Goal: Information Seeking & Learning: Learn about a topic

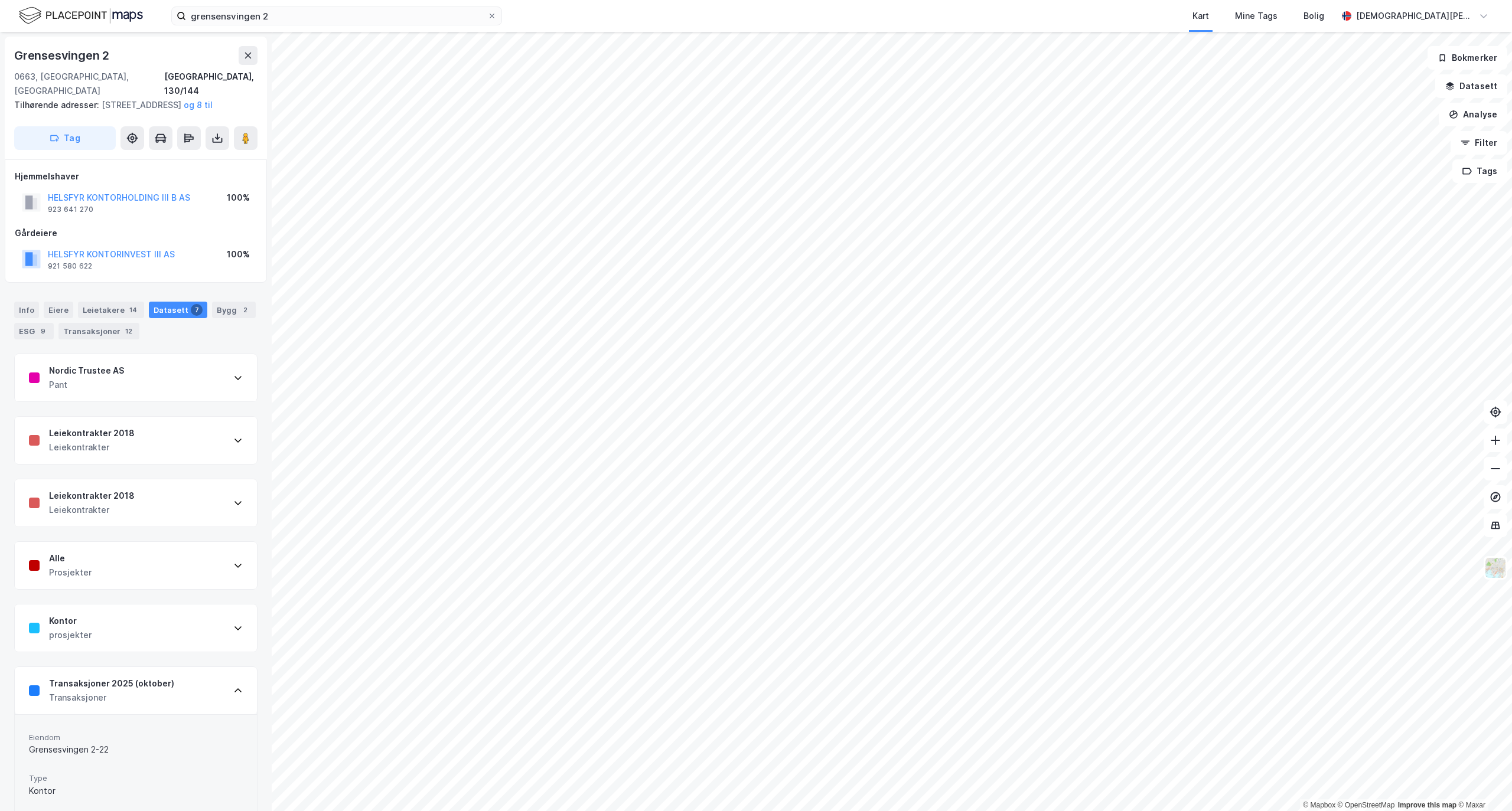
click at [304, 1] on div "grensensvingen 2 Kart Mine Tags Bolig [PERSON_NAME]" at bounding box center [756, 15] width 1512 height 32
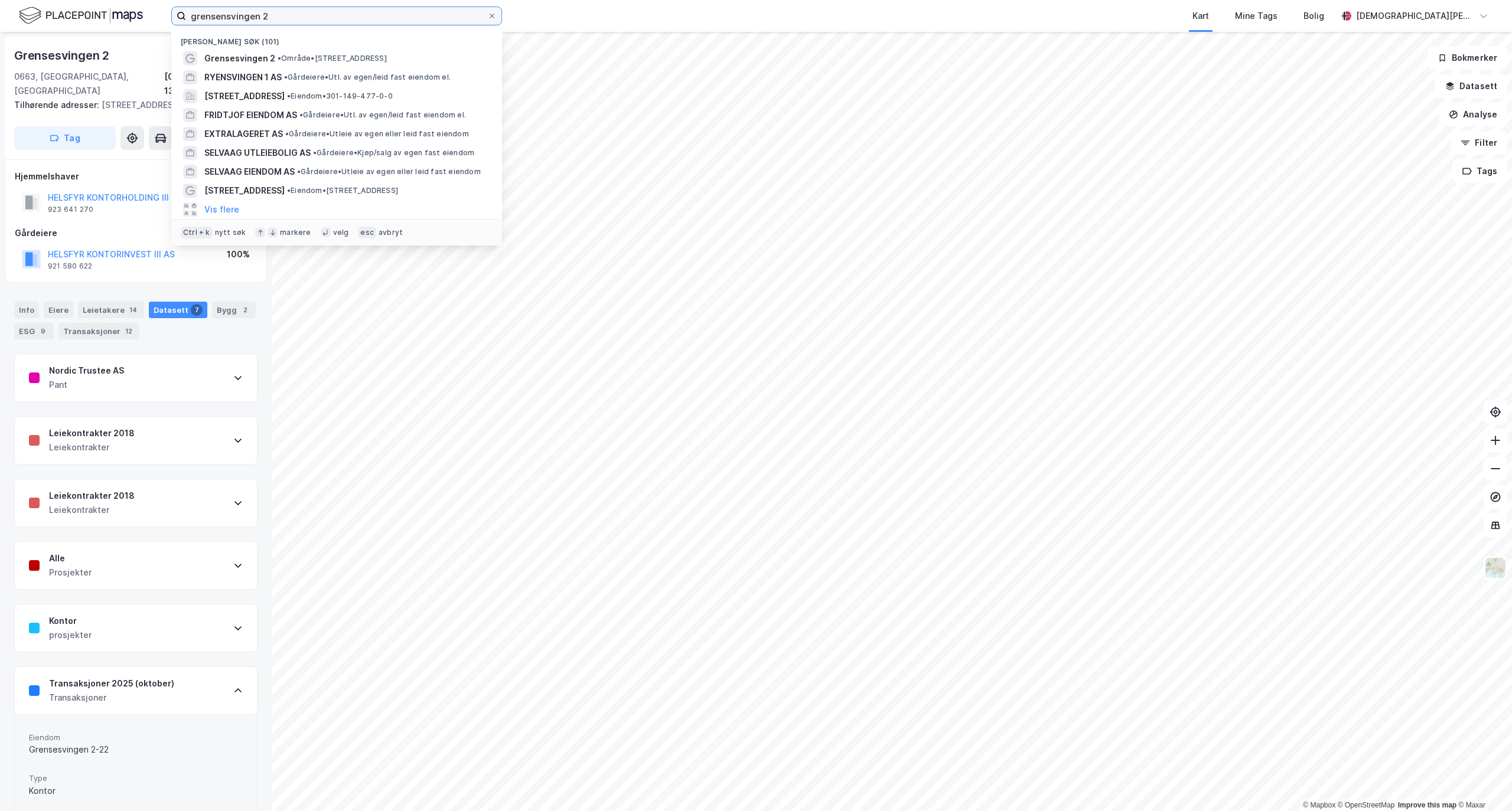
click at [292, 12] on input "grensensvingen 2" at bounding box center [336, 15] width 301 height 17
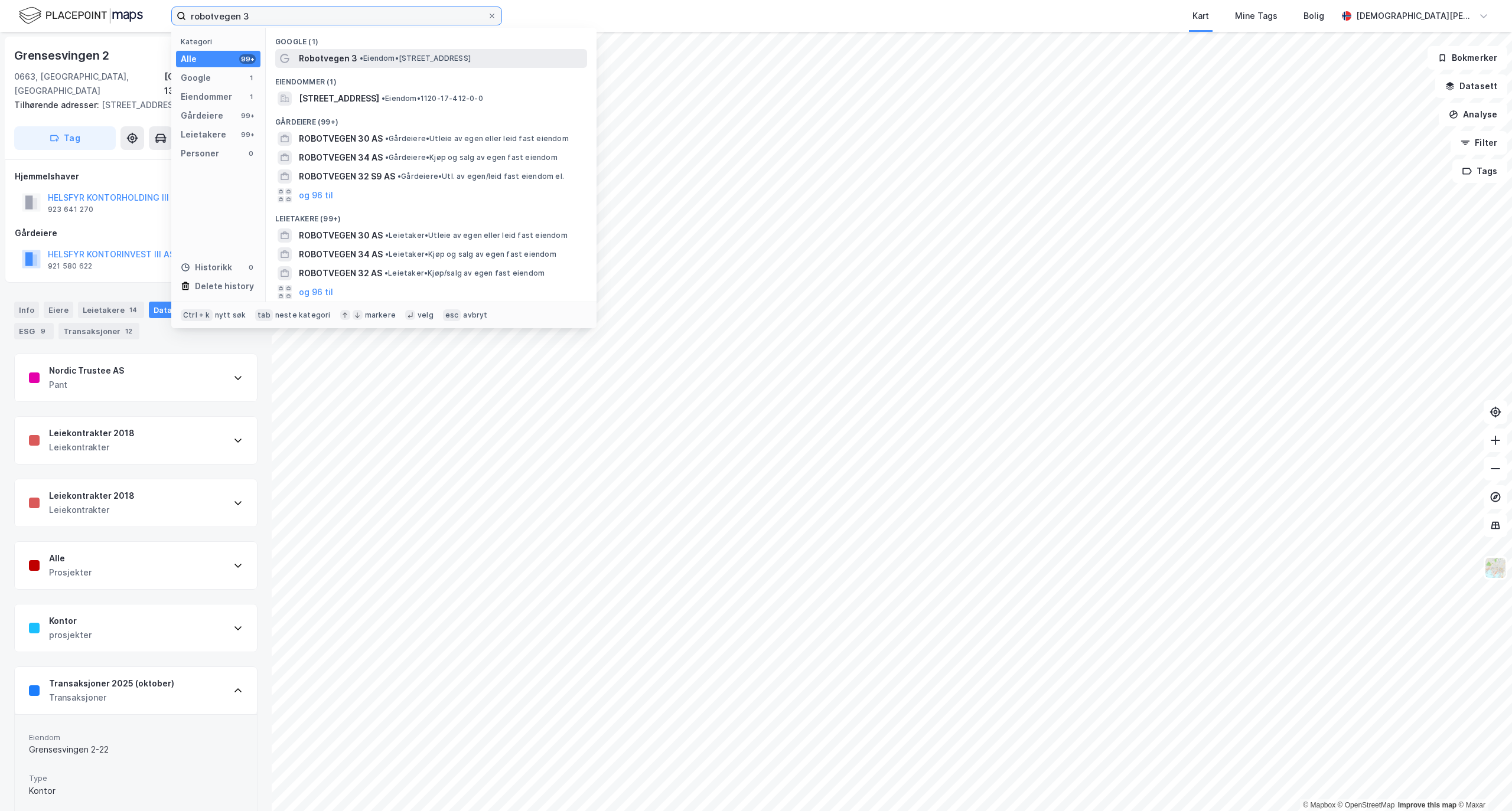
type input "robotvegen 3"
click at [330, 59] on span "Robotvegen 3" at bounding box center [328, 59] width 59 height 14
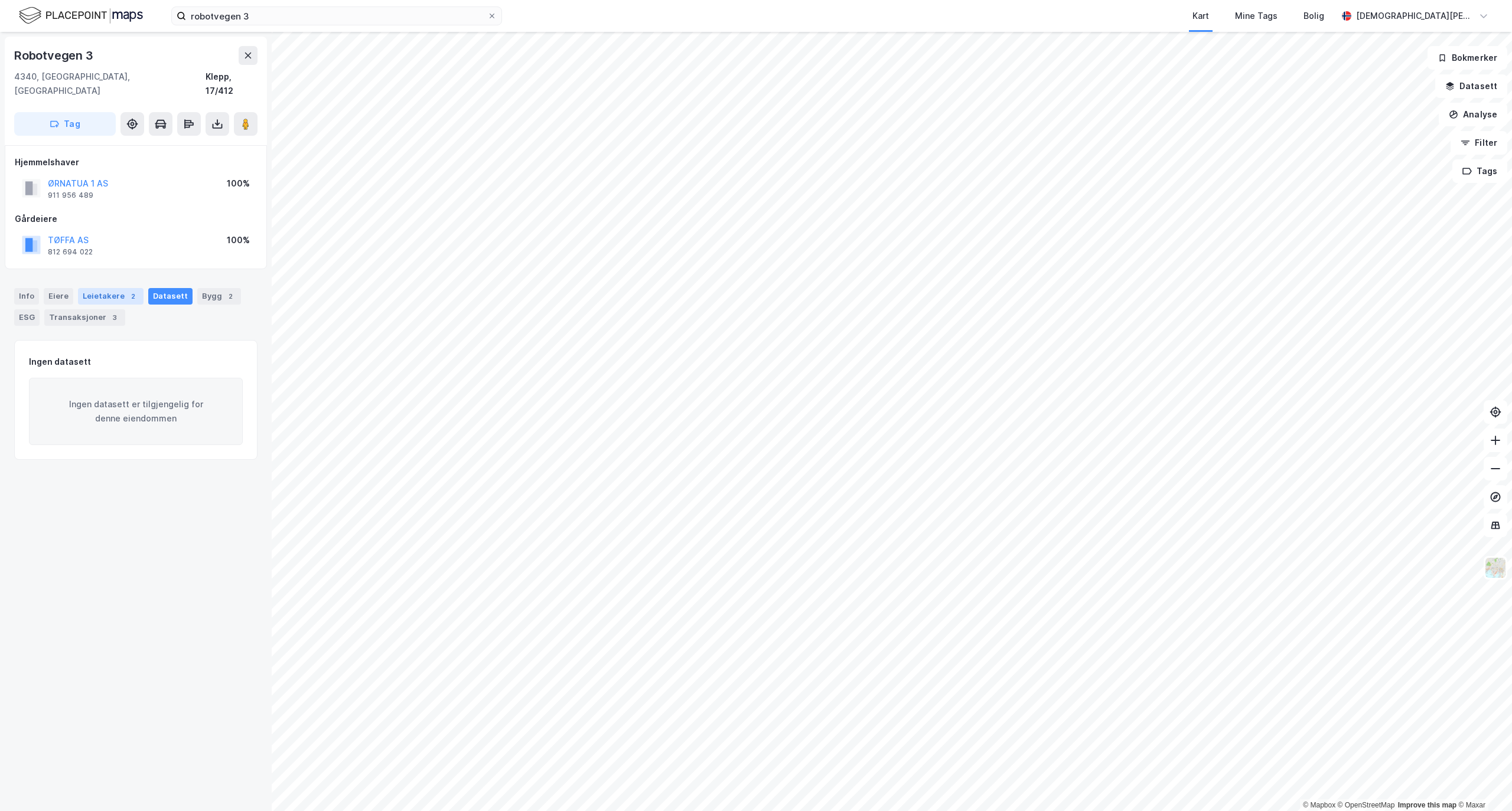
click at [122, 289] on div "Leietakere 2" at bounding box center [111, 297] width 66 height 17
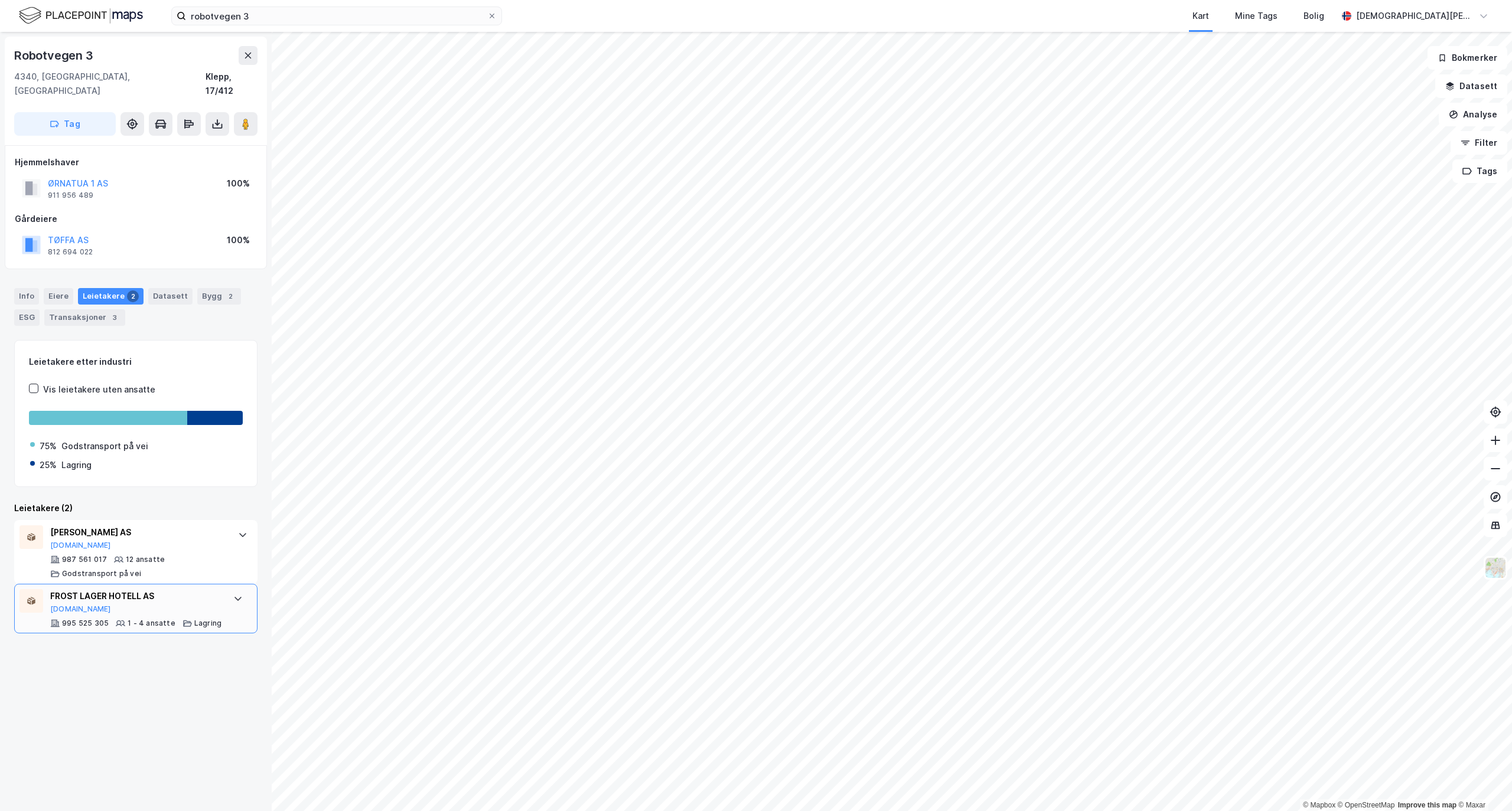
click at [239, 583] on div "FROST LAGER HOTELL AS [DOMAIN_NAME] 995 525 305 1 - 4 ansatte Lagring" at bounding box center [135, 608] width 243 height 50
click at [238, 530] on icon at bounding box center [243, 534] width 10 height 10
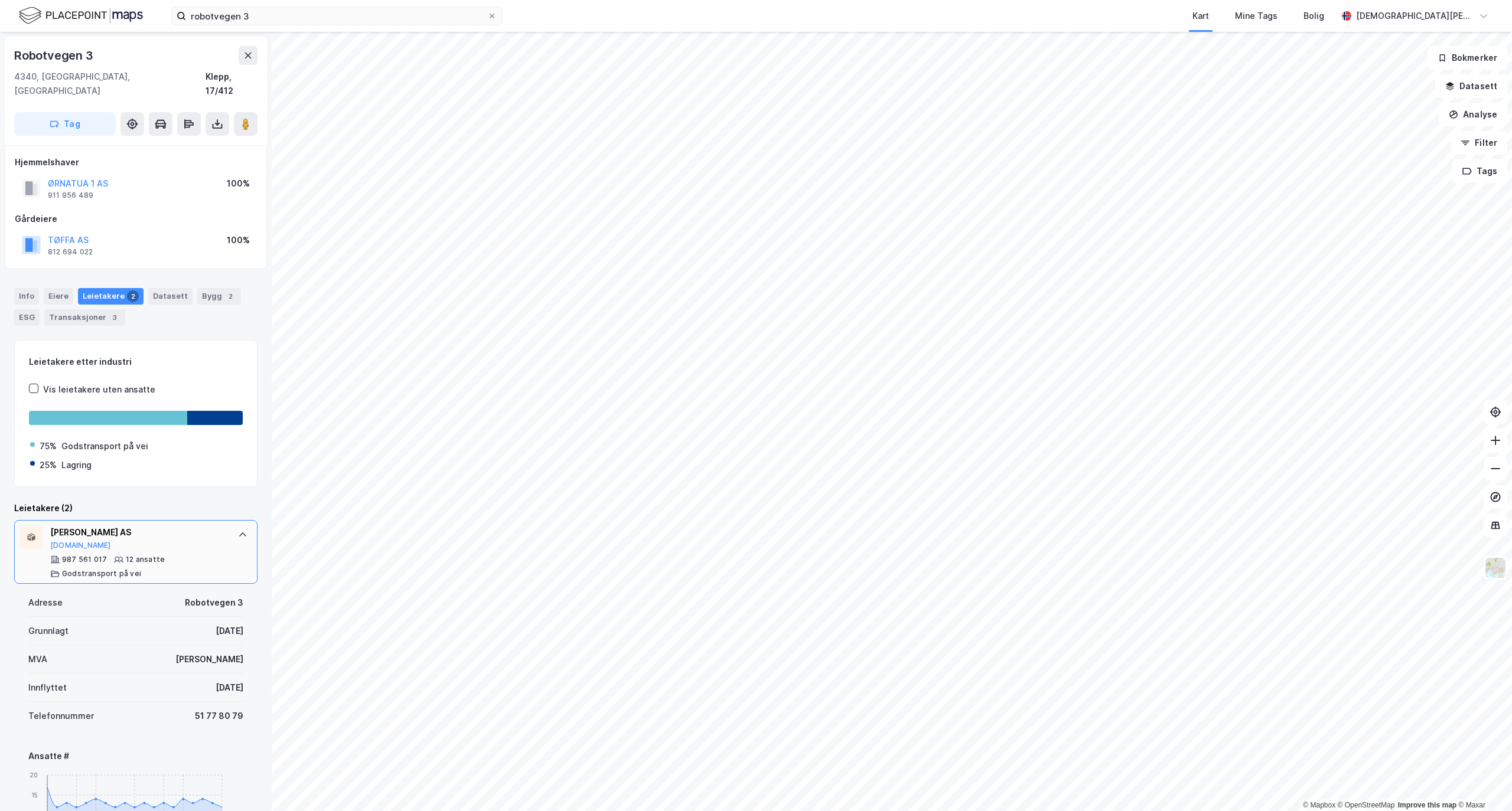
click at [36, 288] on div "Info" at bounding box center [26, 297] width 25 height 17
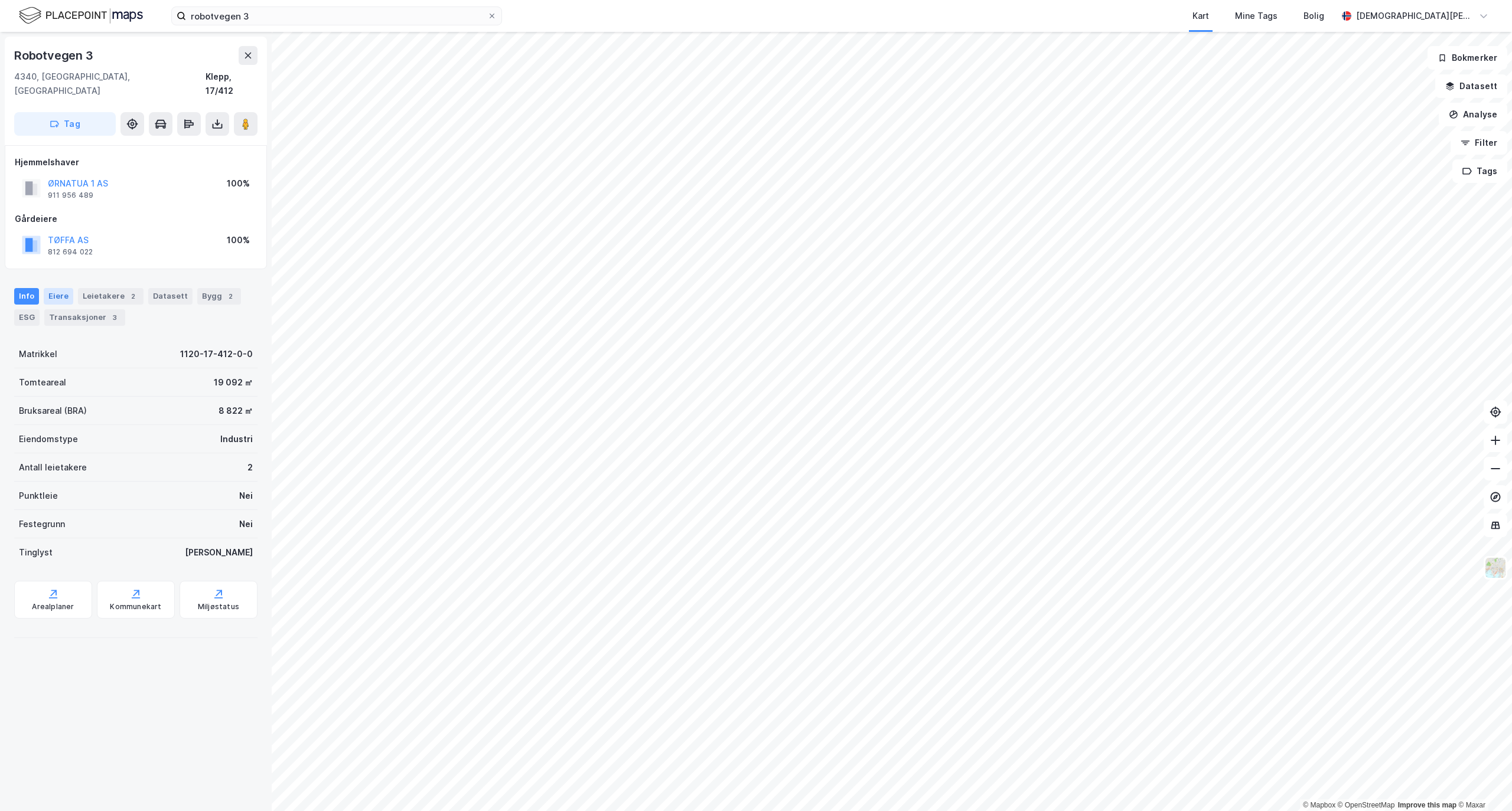
click at [50, 288] on div "Eiere" at bounding box center [59, 297] width 30 height 17
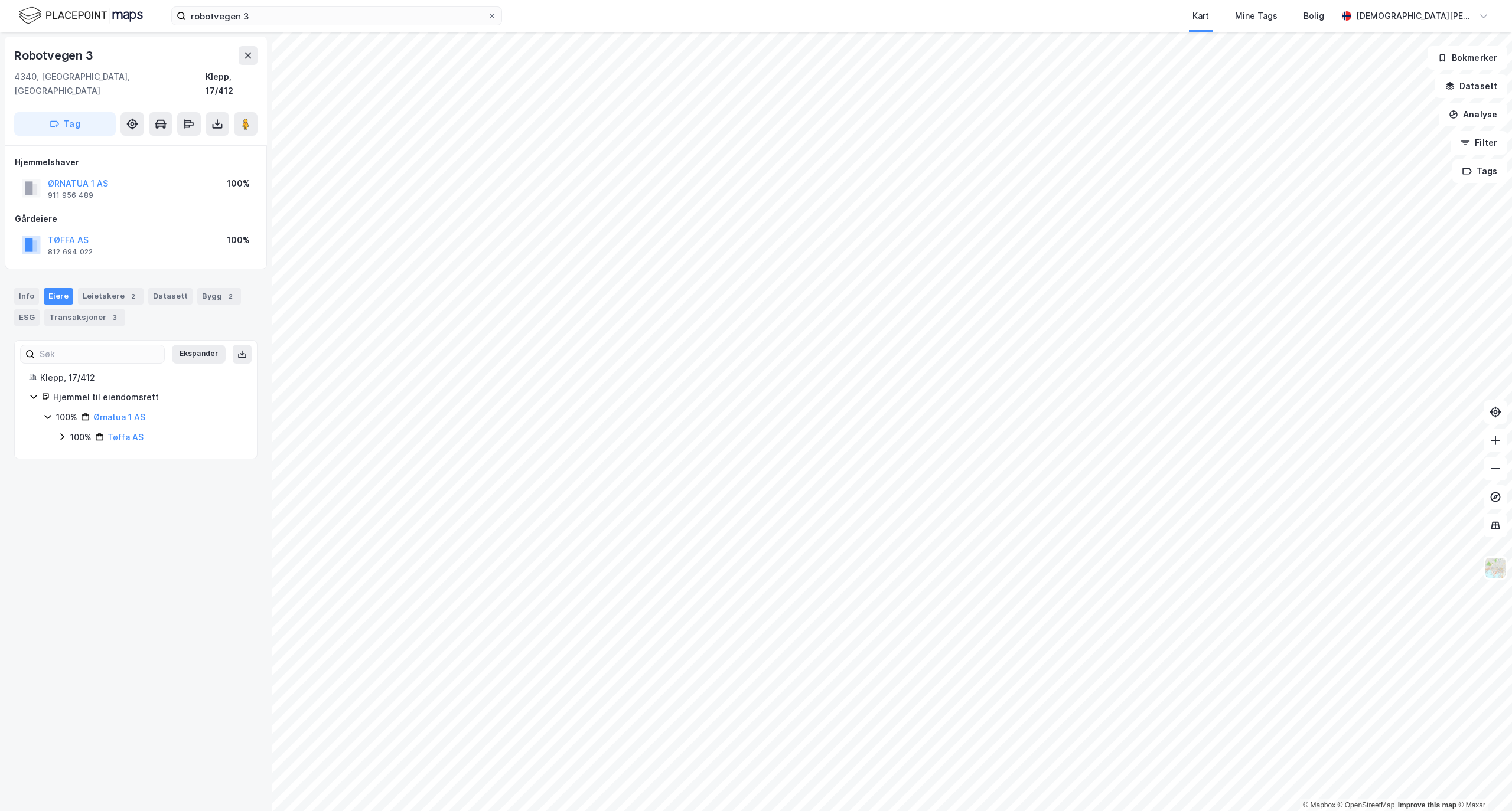
click at [38, 392] on icon at bounding box center [34, 396] width 10 height 10
click at [34, 392] on icon at bounding box center [34, 396] width 10 height 10
click at [210, 112] on button at bounding box center [217, 124] width 24 height 24
click at [193, 143] on div "Last ned grunnbok" at bounding box center [159, 148] width 68 height 10
click at [180, 195] on div "Hjemmelshaver ØRNATUA 1 AS 911 956 489 100% Gårdeiere TØFFA AS 812 694 022 100%" at bounding box center [135, 207] width 242 height 104
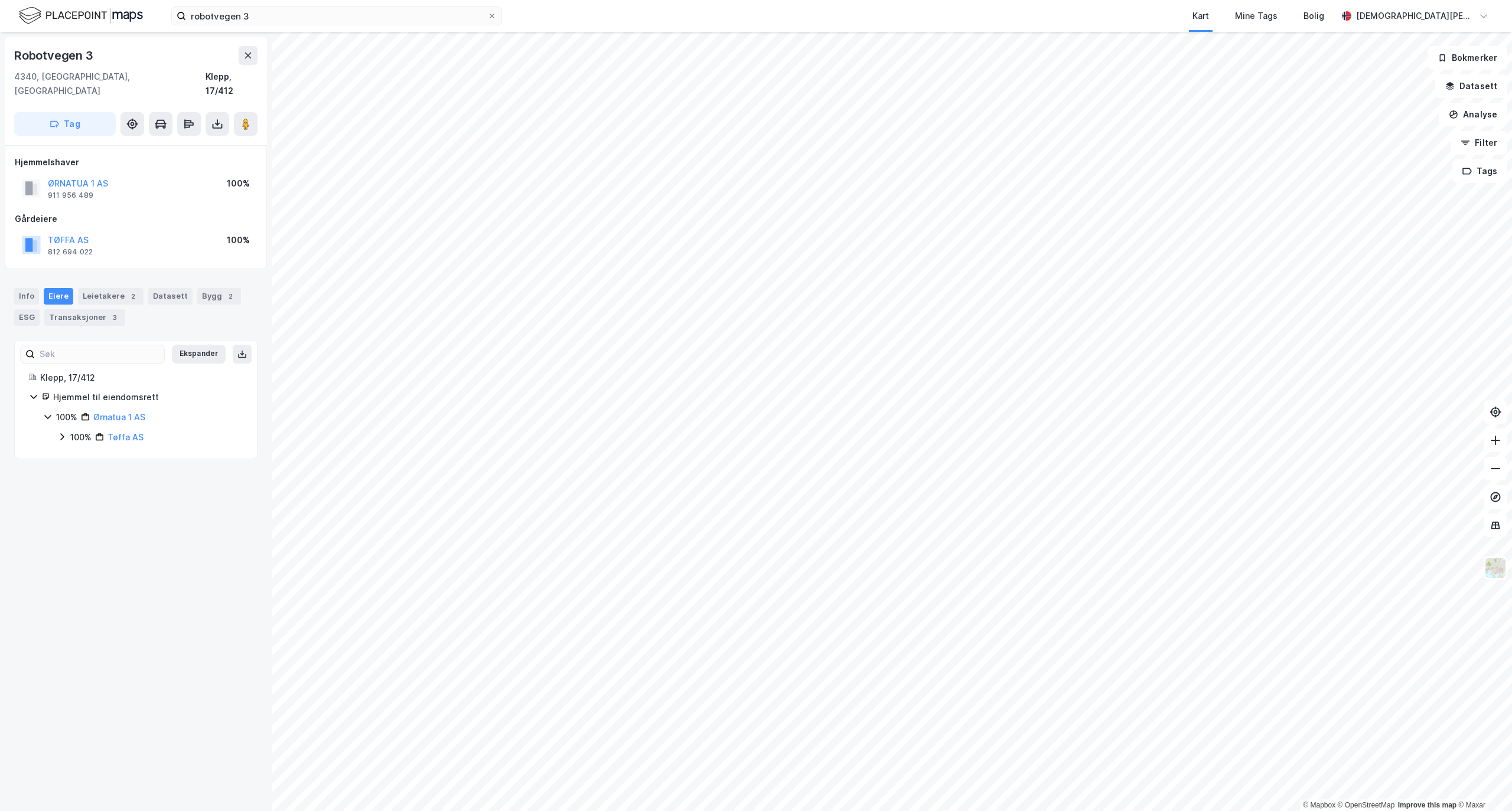
click at [60, 432] on icon at bounding box center [62, 436] width 10 height 10
click at [0, 0] on button "ØRNATUA 1 AS" at bounding box center [0, 0] width 0 height 0
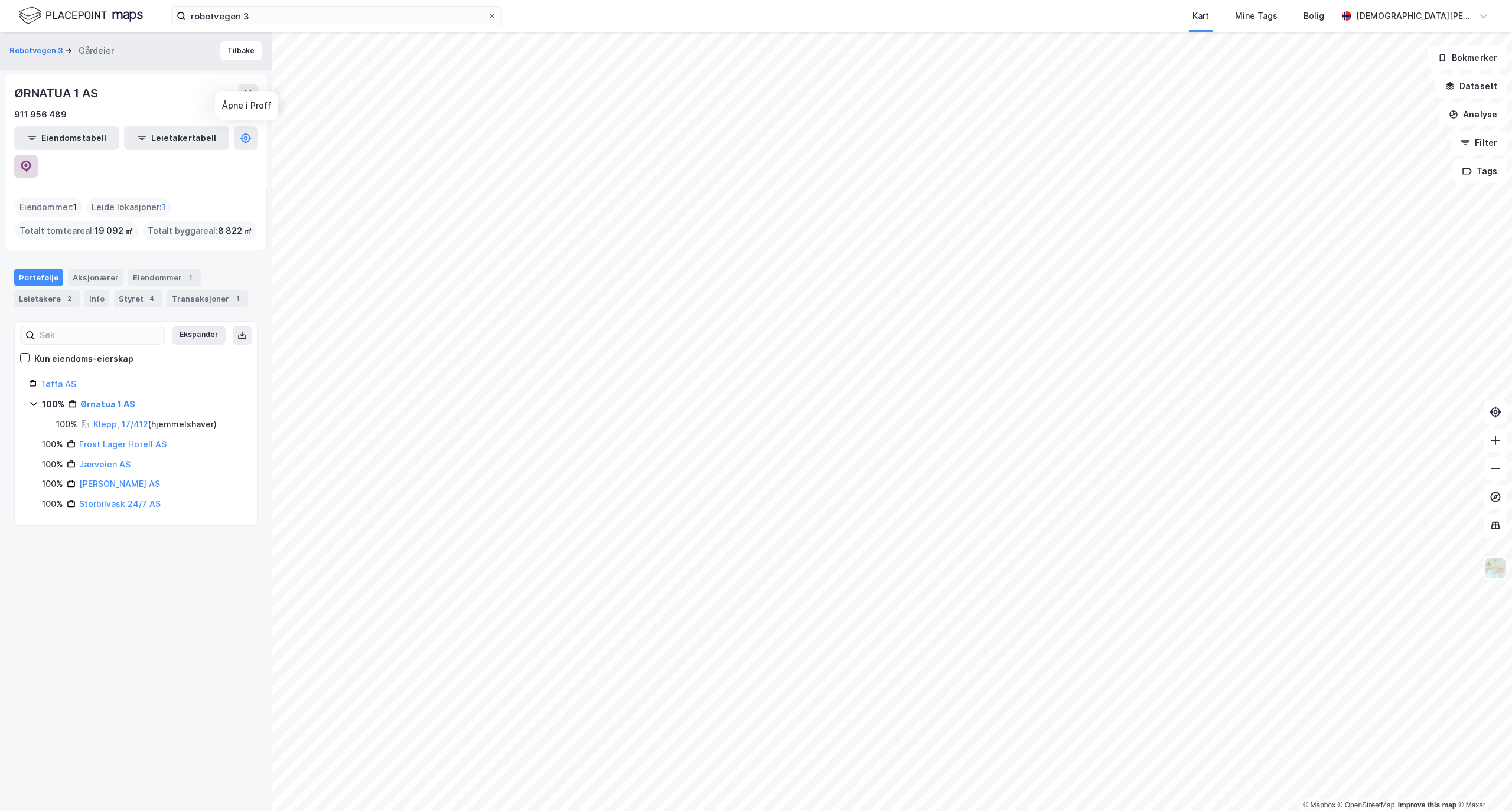
click at [32, 161] on icon at bounding box center [26, 166] width 12 height 12
click at [237, 55] on button "Tilbake" at bounding box center [241, 50] width 43 height 19
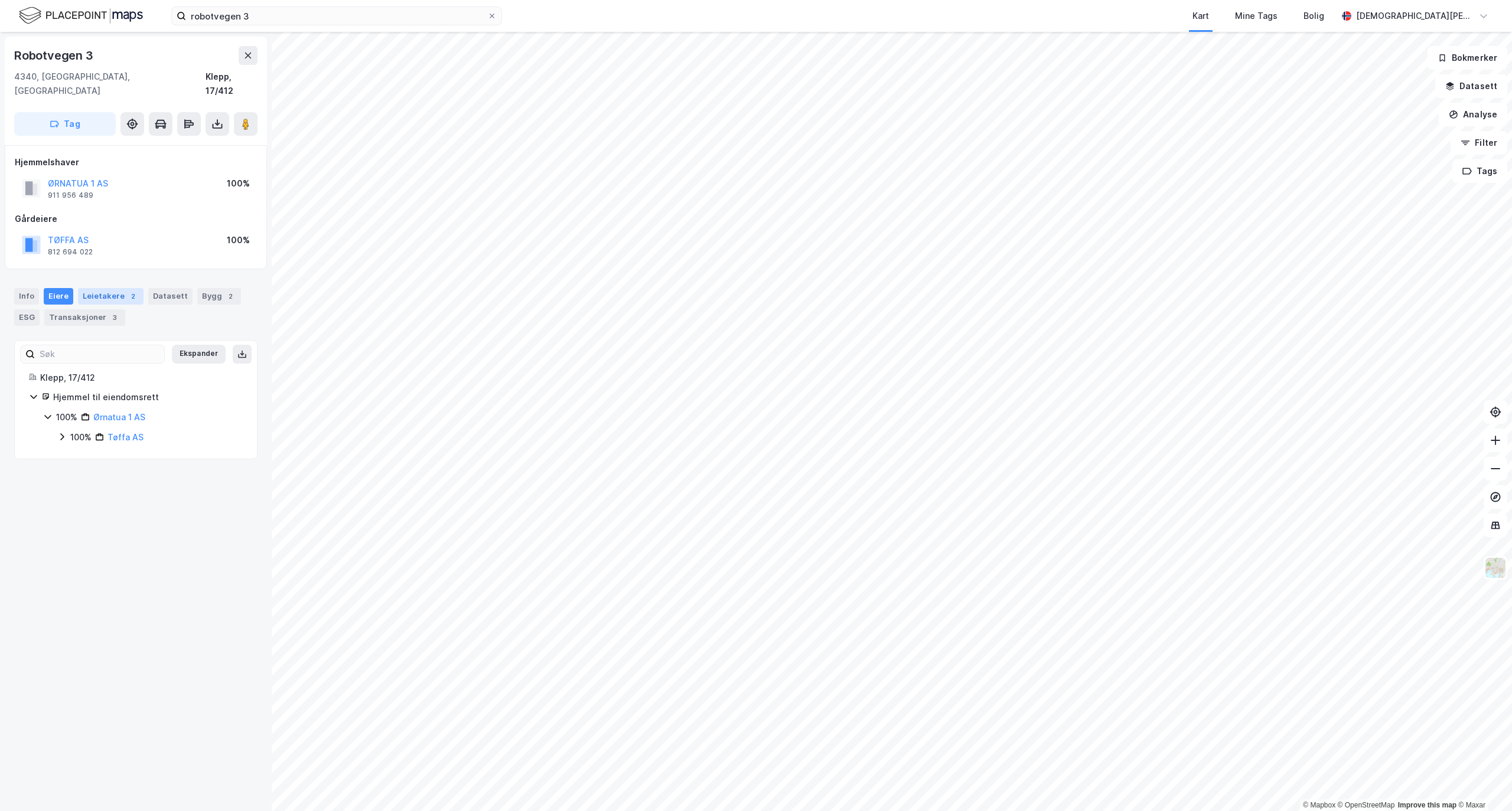
click at [108, 288] on div "Leietakere 2" at bounding box center [111, 297] width 66 height 17
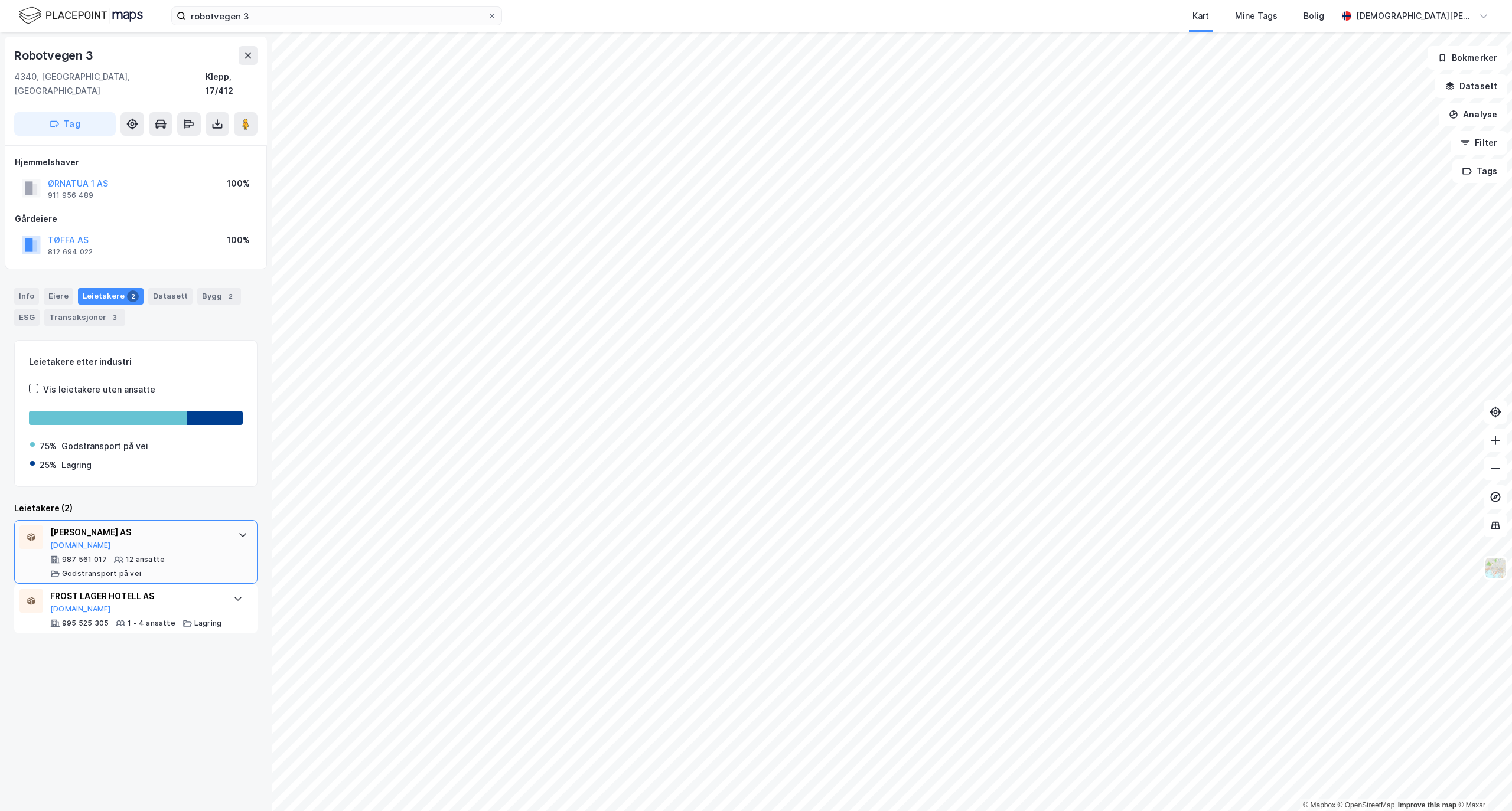
click at [109, 525] on div "[PERSON_NAME] AS" at bounding box center [138, 533] width 176 height 14
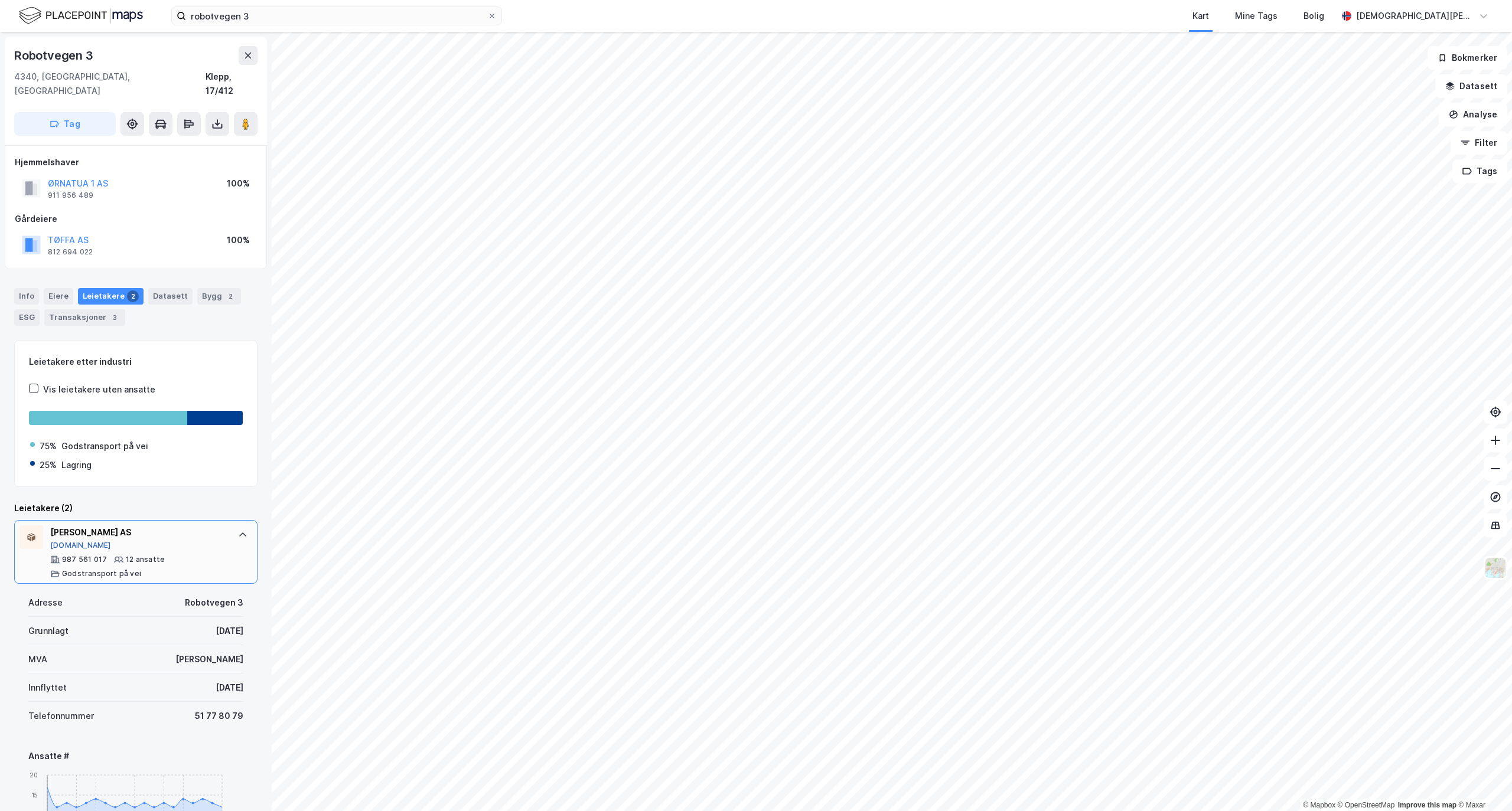
click at [69, 541] on button "[DOMAIN_NAME]" at bounding box center [81, 545] width 61 height 10
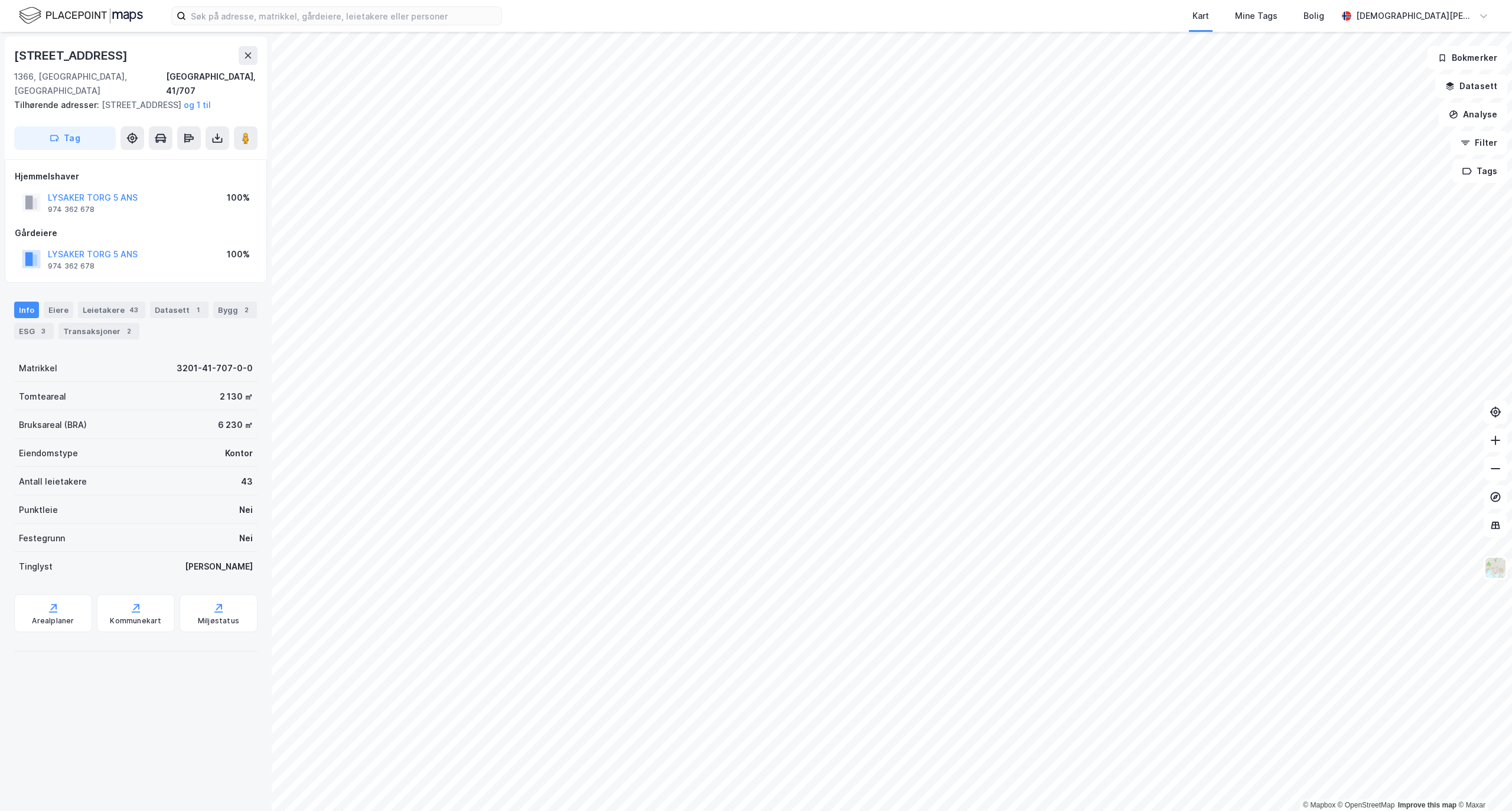
click at [655, 810] on html "Kart Mine Tags Bolig Christian Westad © Mapbox © OpenStreetMap Improve this map…" at bounding box center [756, 406] width 1512 height 811
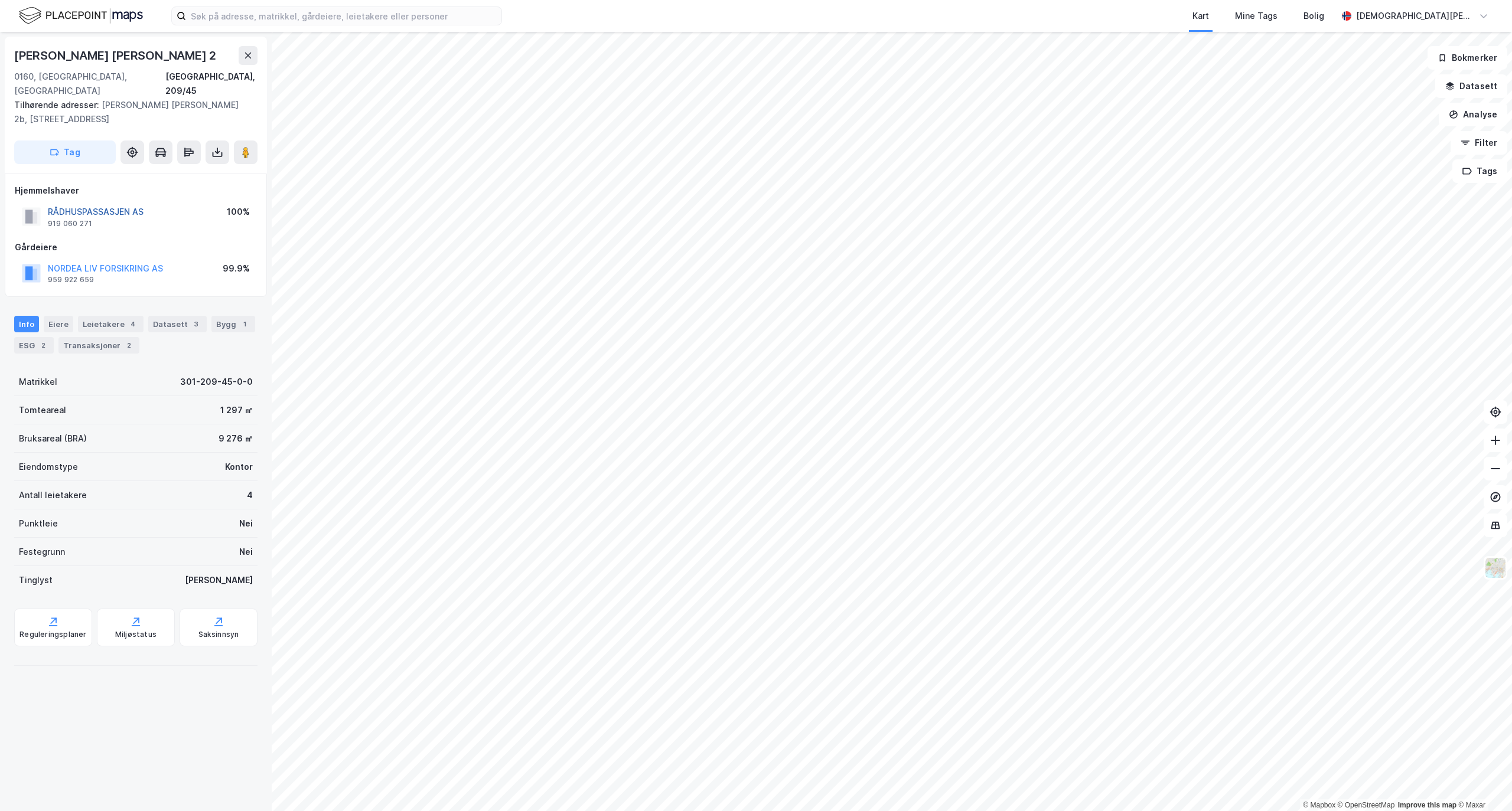
click at [0, 0] on button "RÅDHUSPASSASJEN AS" at bounding box center [0, 0] width 0 height 0
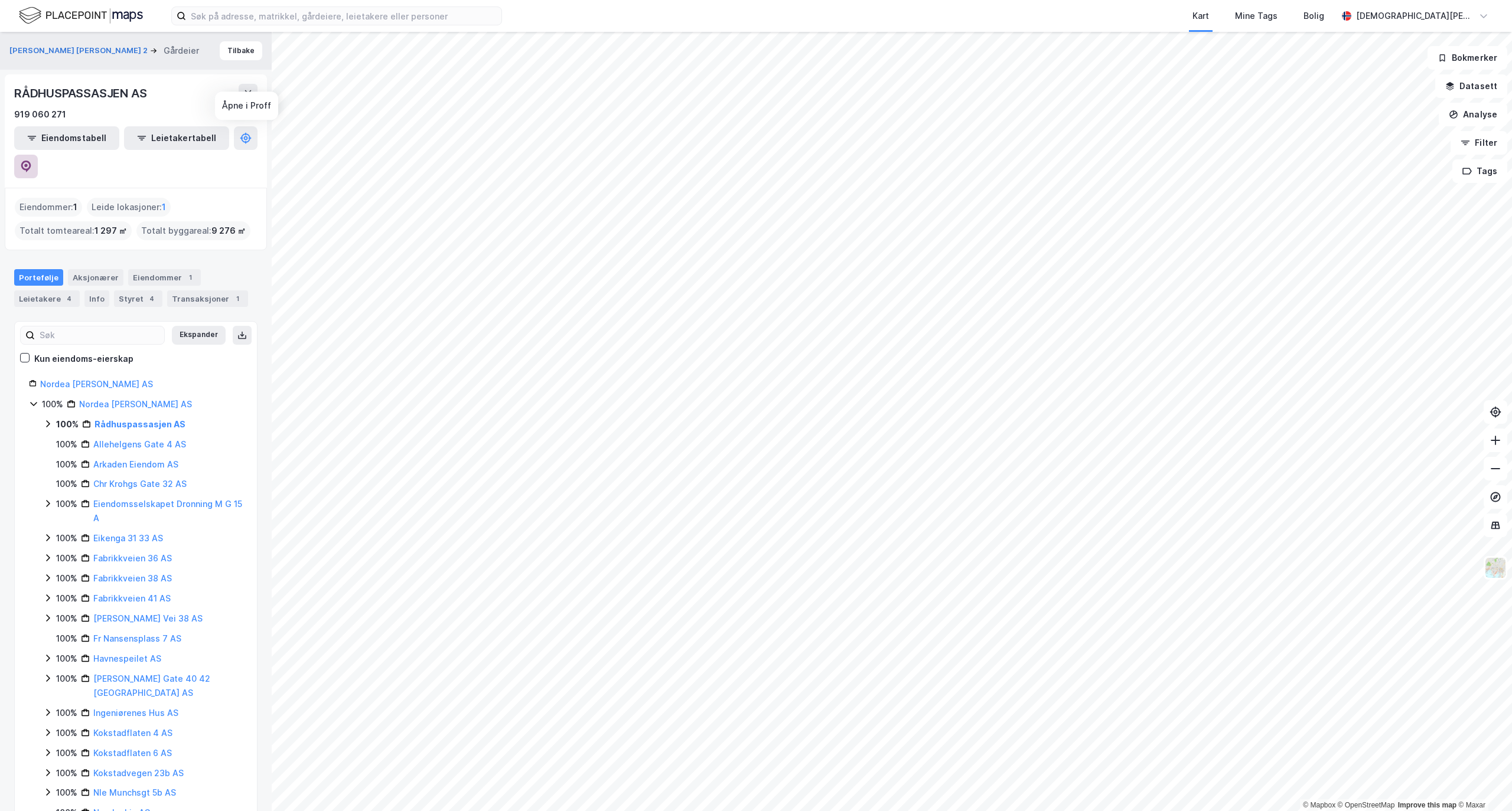
click at [32, 161] on icon at bounding box center [26, 166] width 10 height 12
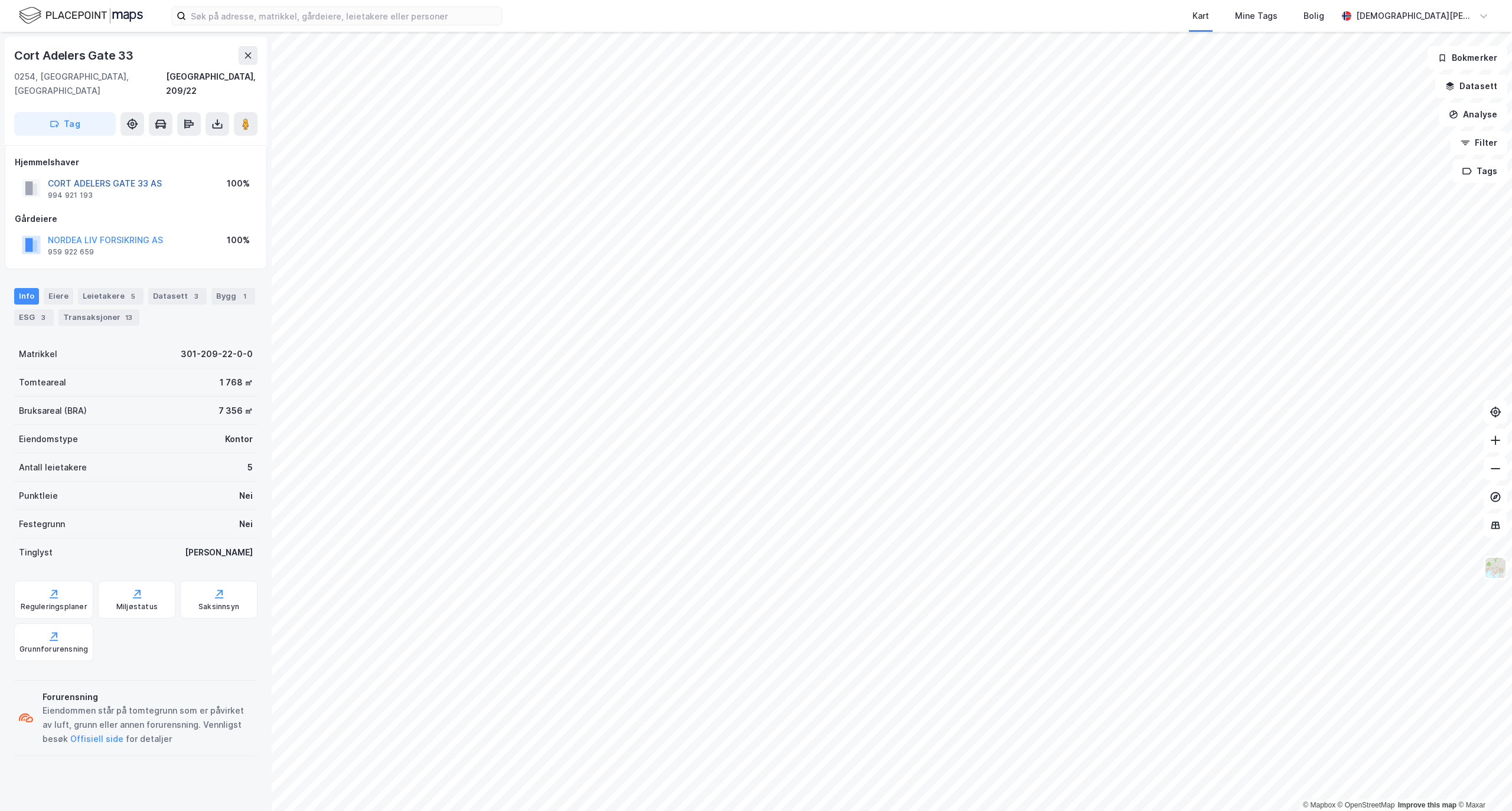
click at [0, 0] on button "CORT ADELERS GATE 33 AS" at bounding box center [0, 0] width 0 height 0
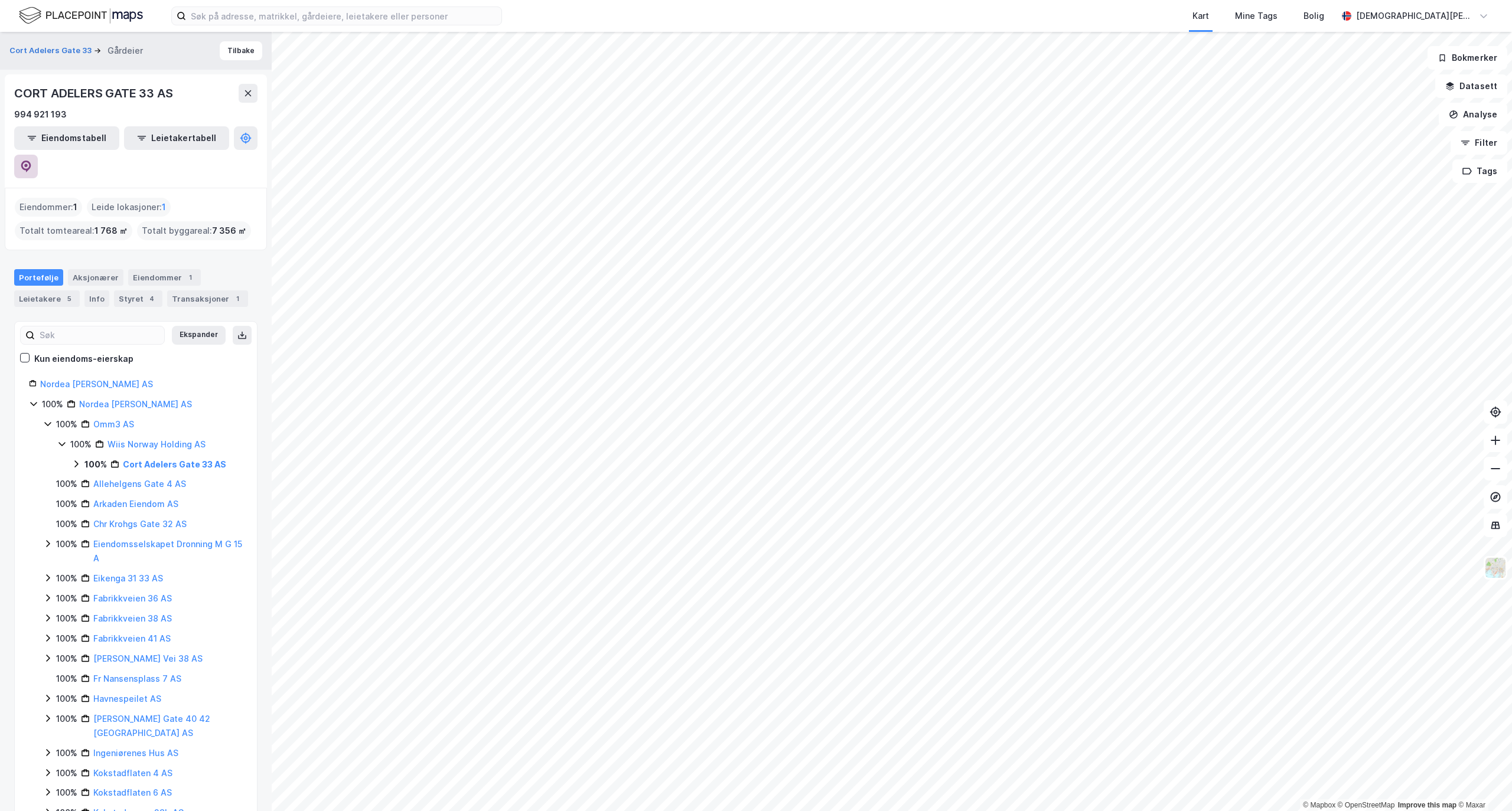
click at [32, 161] on icon at bounding box center [26, 166] width 10 height 12
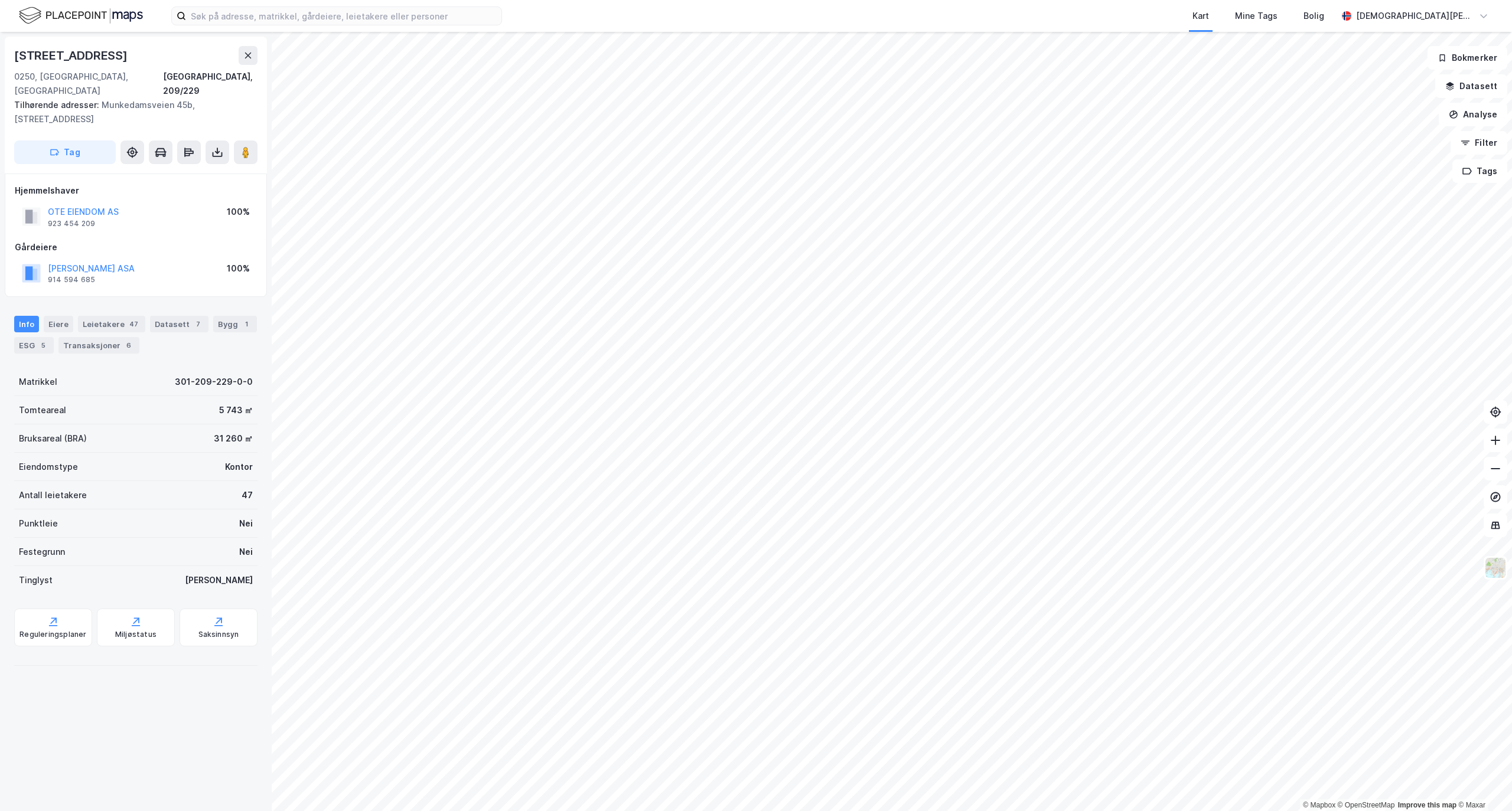
click at [748, 810] on html "Kart Mine Tags Bolig Christian Westad © Mapbox © OpenStreetMap Improve this map…" at bounding box center [756, 406] width 1512 height 811
click at [788, 810] on html "Kart Mine Tags Bolig Christian Westad © Mapbox © OpenStreetMap Improve this map…" at bounding box center [756, 406] width 1512 height 811
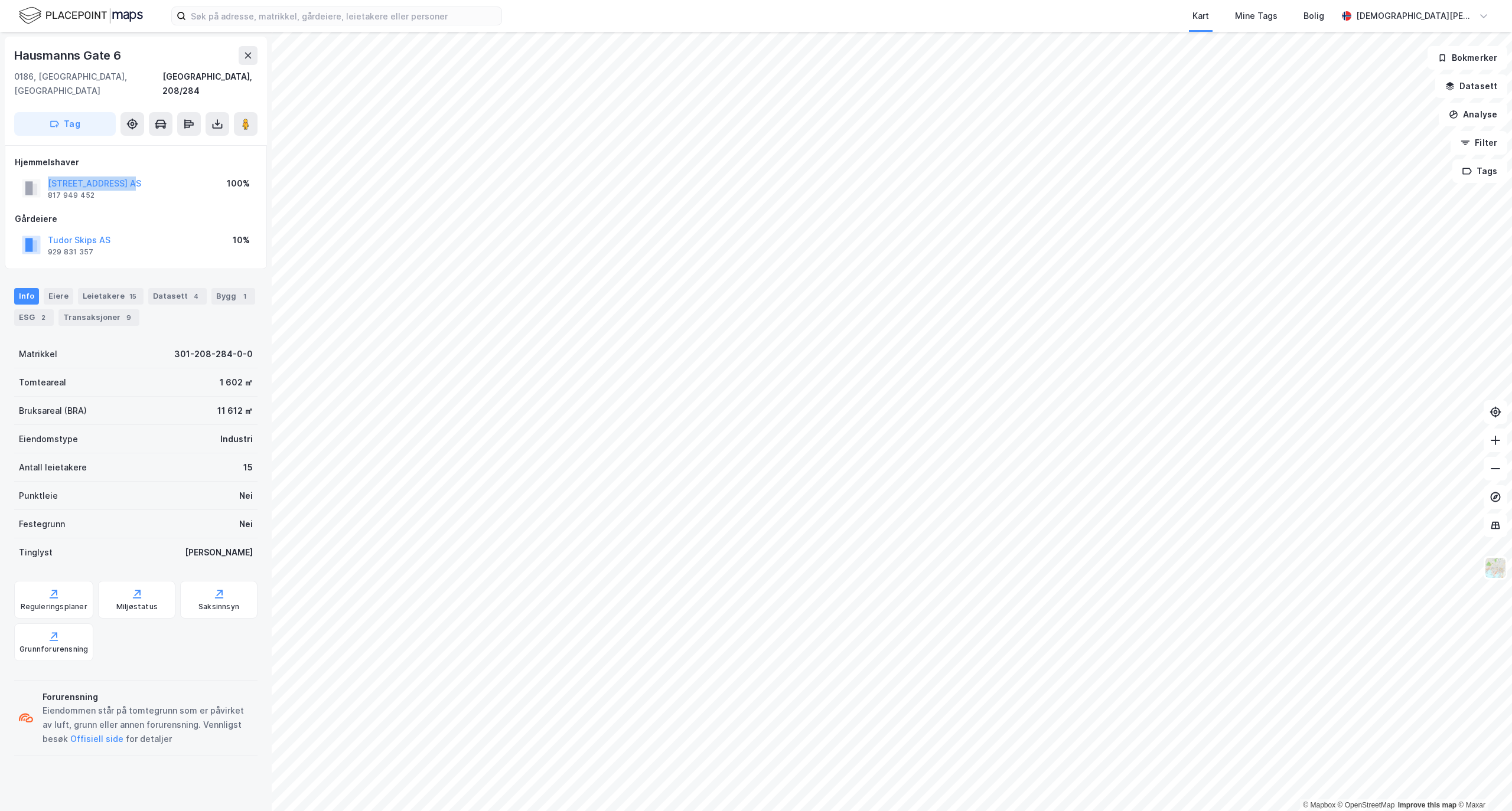
drag, startPoint x: 161, startPoint y: 164, endPoint x: 34, endPoint y: 170, distance: 127.1
click at [34, 174] on div "HAUSMANNSGATE 6 AS 817 949 452 100%" at bounding box center [135, 188] width 242 height 28
copy button "HAUSMANNSGATE 6 AS"
drag, startPoint x: 139, startPoint y: 55, endPoint x: -99, endPoint y: 57, distance: 238.0
click at [0, 57] on html "Kart Mine Tags Bolig Christian Westad © Mapbox © OpenStreetMap Improve this map…" at bounding box center [756, 406] width 1512 height 811
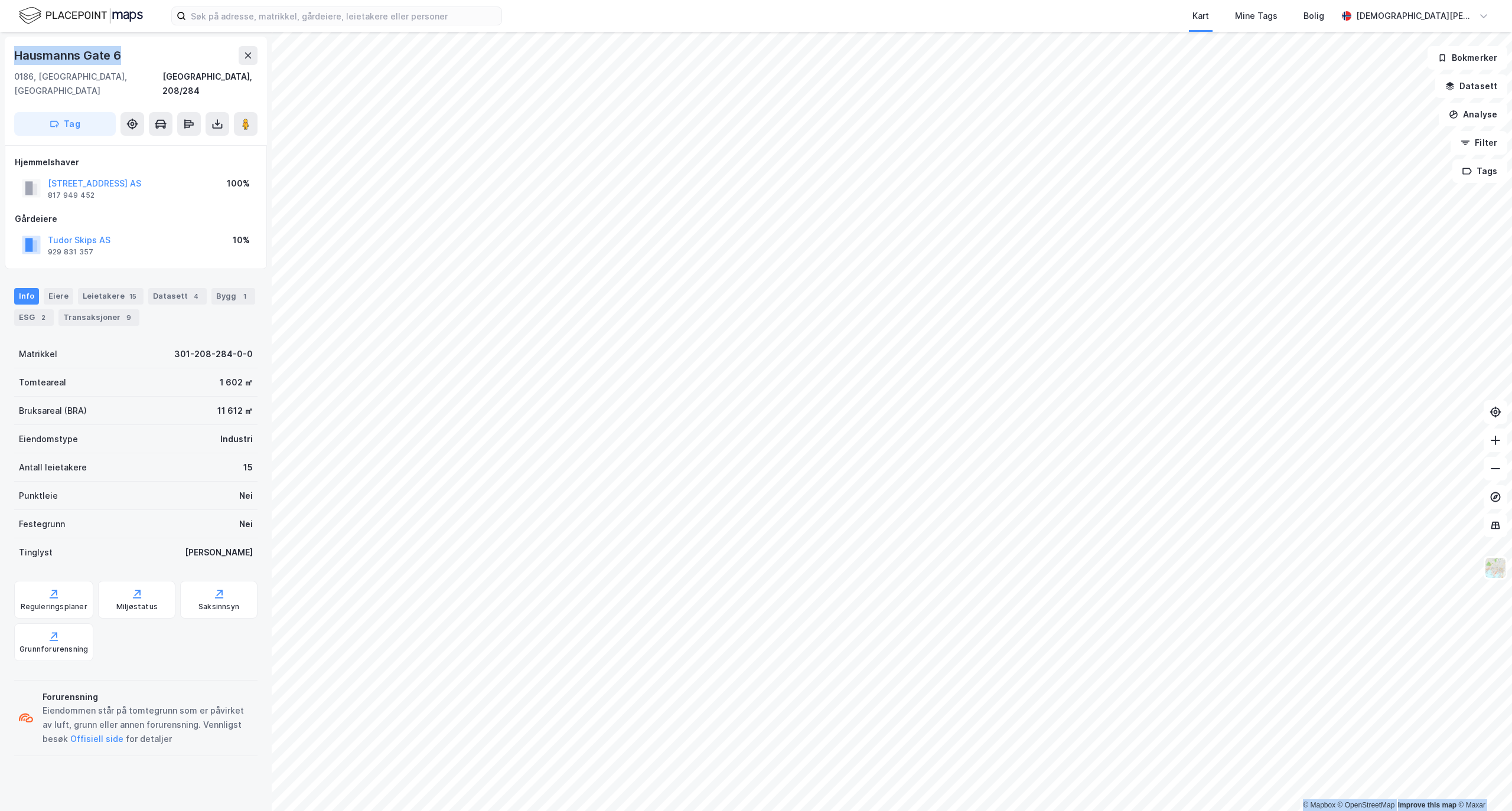
copy div "© Mapbox © OpenStreetMap Improve this map © Maxar Hausmanns Gate 6"
click at [112, 55] on div "Hausmanns Gate 6" at bounding box center [68, 55] width 109 height 19
drag, startPoint x: 234, startPoint y: 286, endPoint x: 223, endPoint y: 291, distance: 12.1
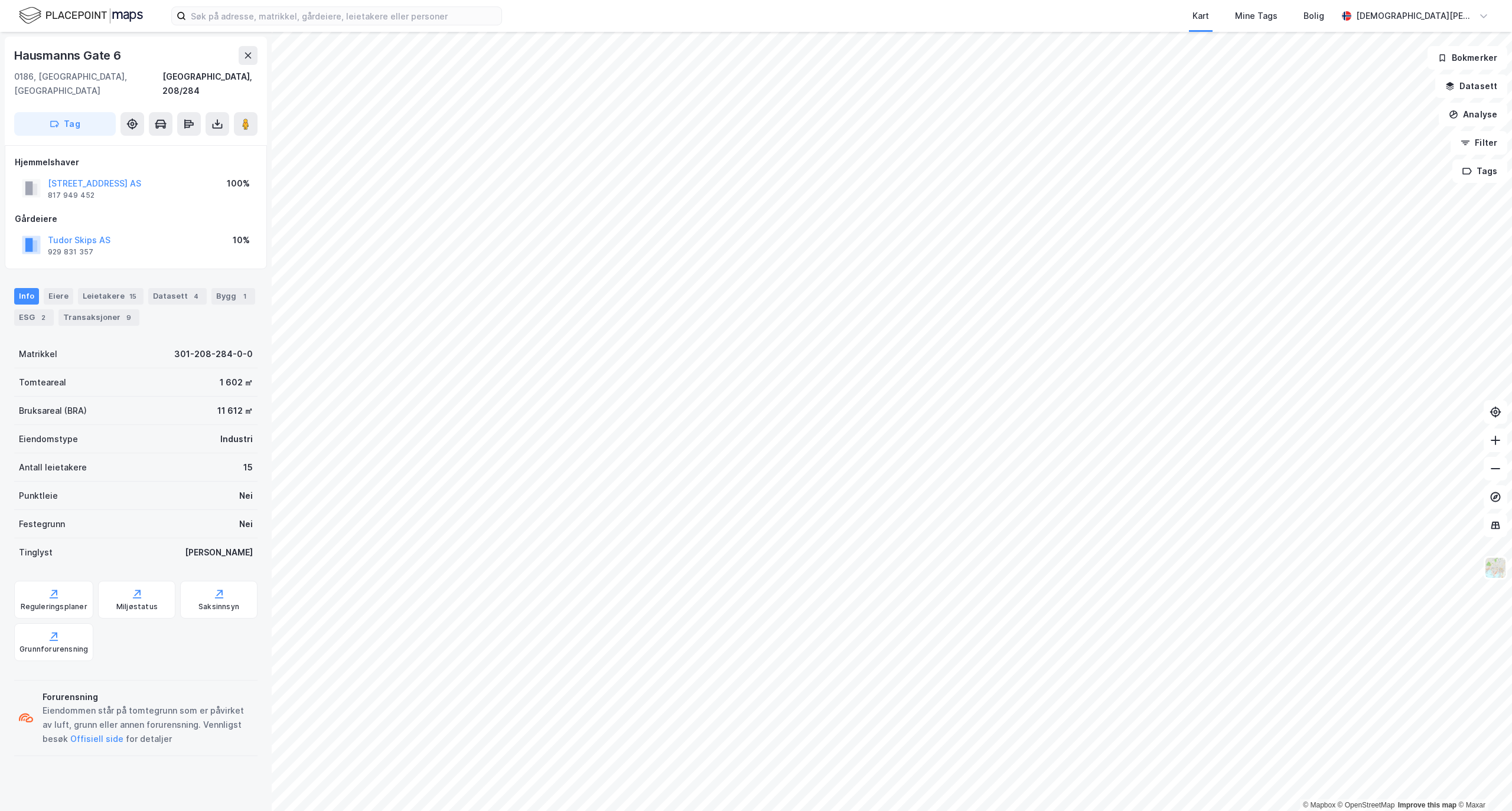
click at [239, 290] on div "1" at bounding box center [244, 296] width 12 height 12
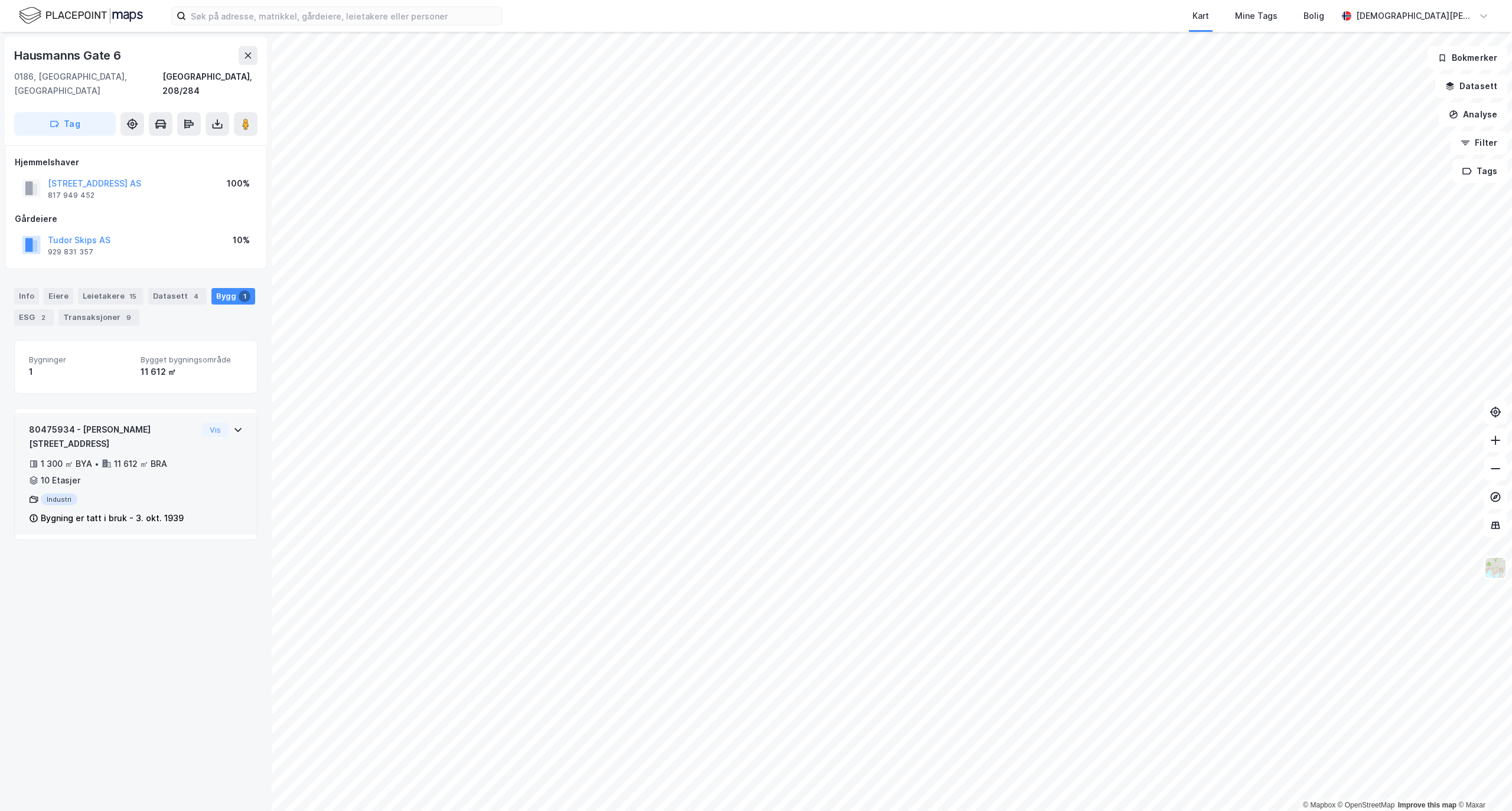
click at [234, 425] on icon at bounding box center [238, 429] width 10 height 10
click at [213, 422] on button "Vis" at bounding box center [215, 429] width 26 height 14
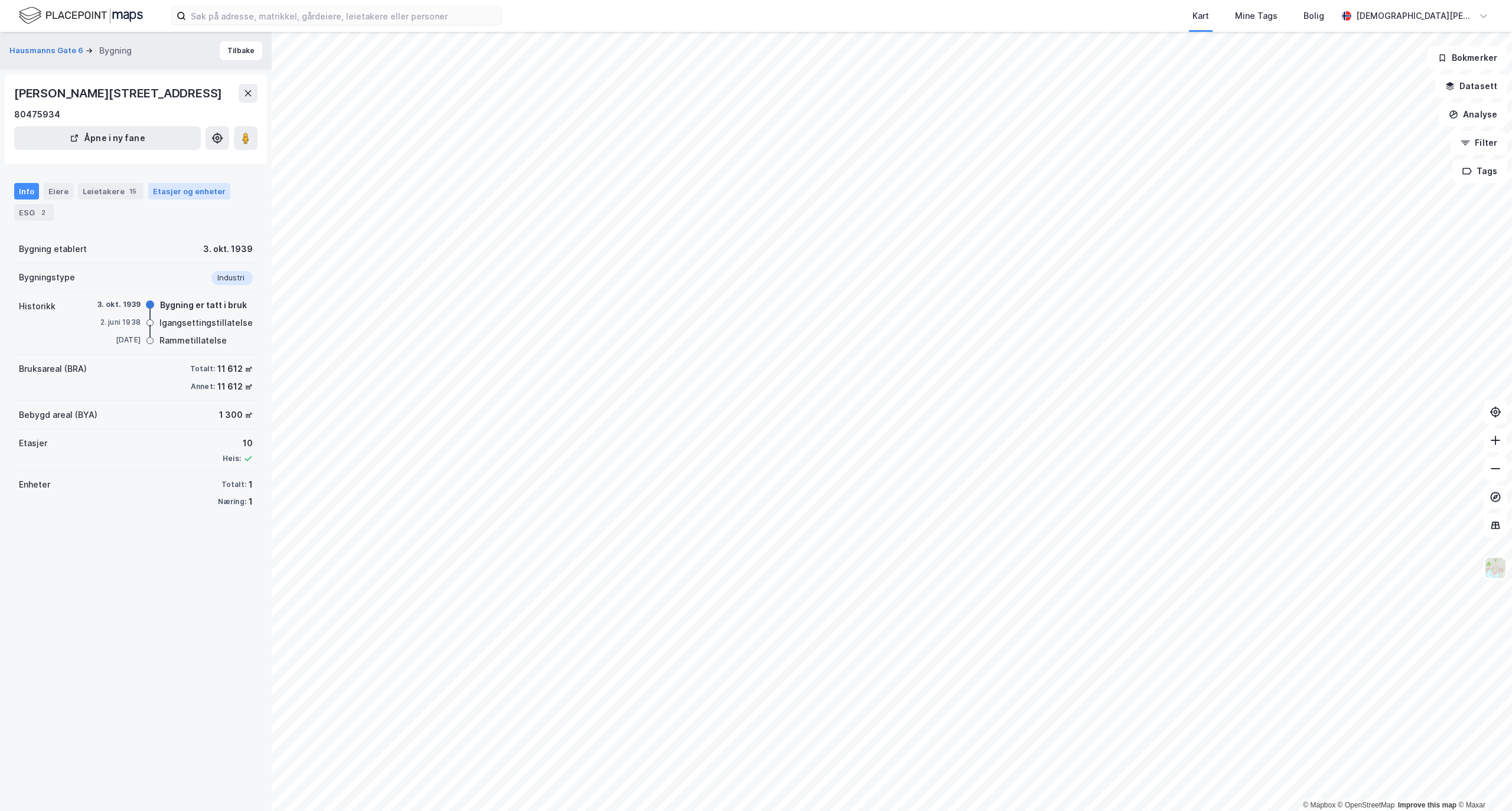
click at [187, 195] on div "Etasjer og enheter" at bounding box center [189, 191] width 73 height 10
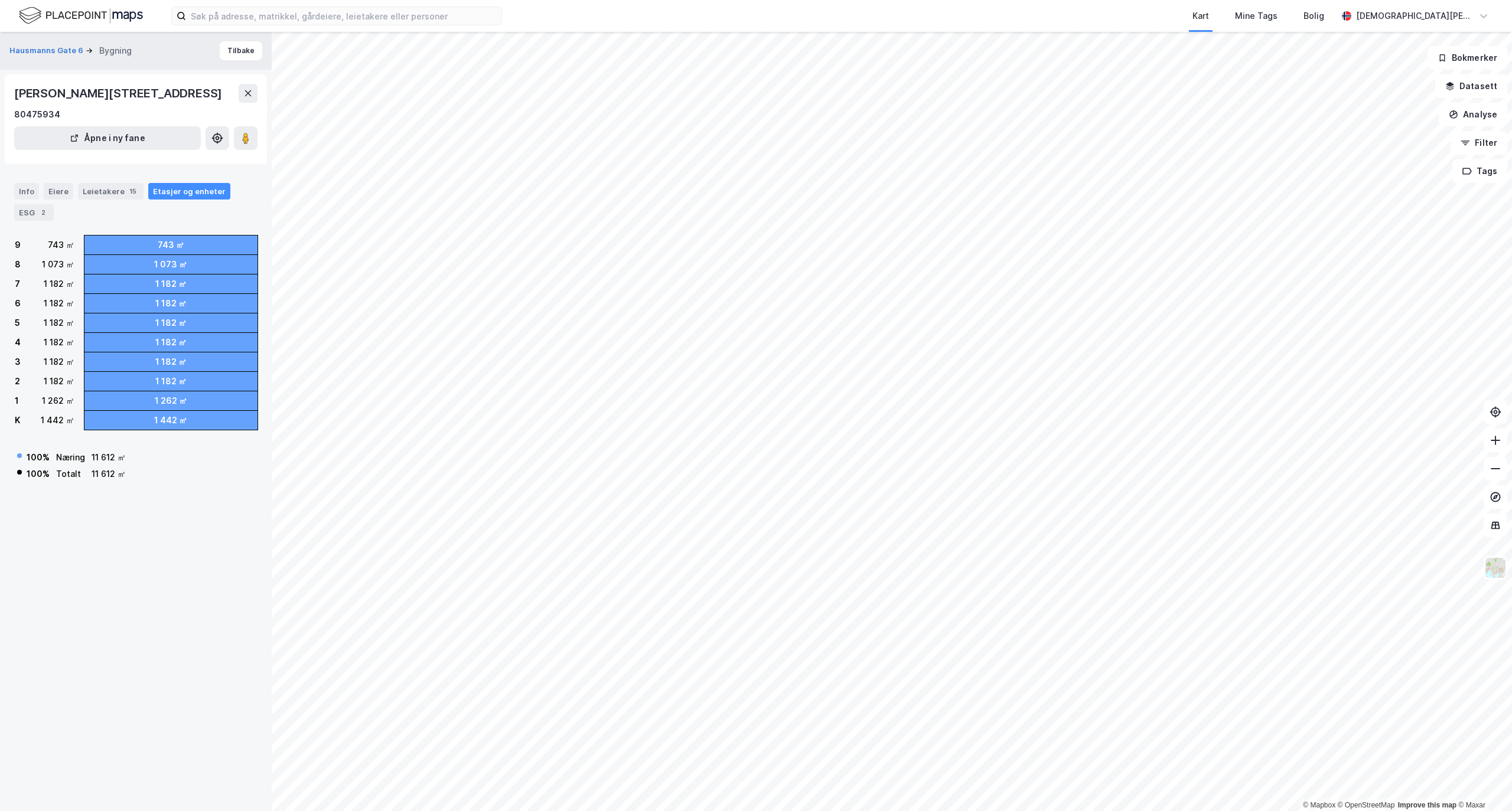
click at [129, 200] on div "Info Eiere Leietakere 15 Etasjer og enheter ESG 2" at bounding box center [135, 202] width 243 height 38
click at [127, 190] on div "15" at bounding box center [133, 191] width 12 height 12
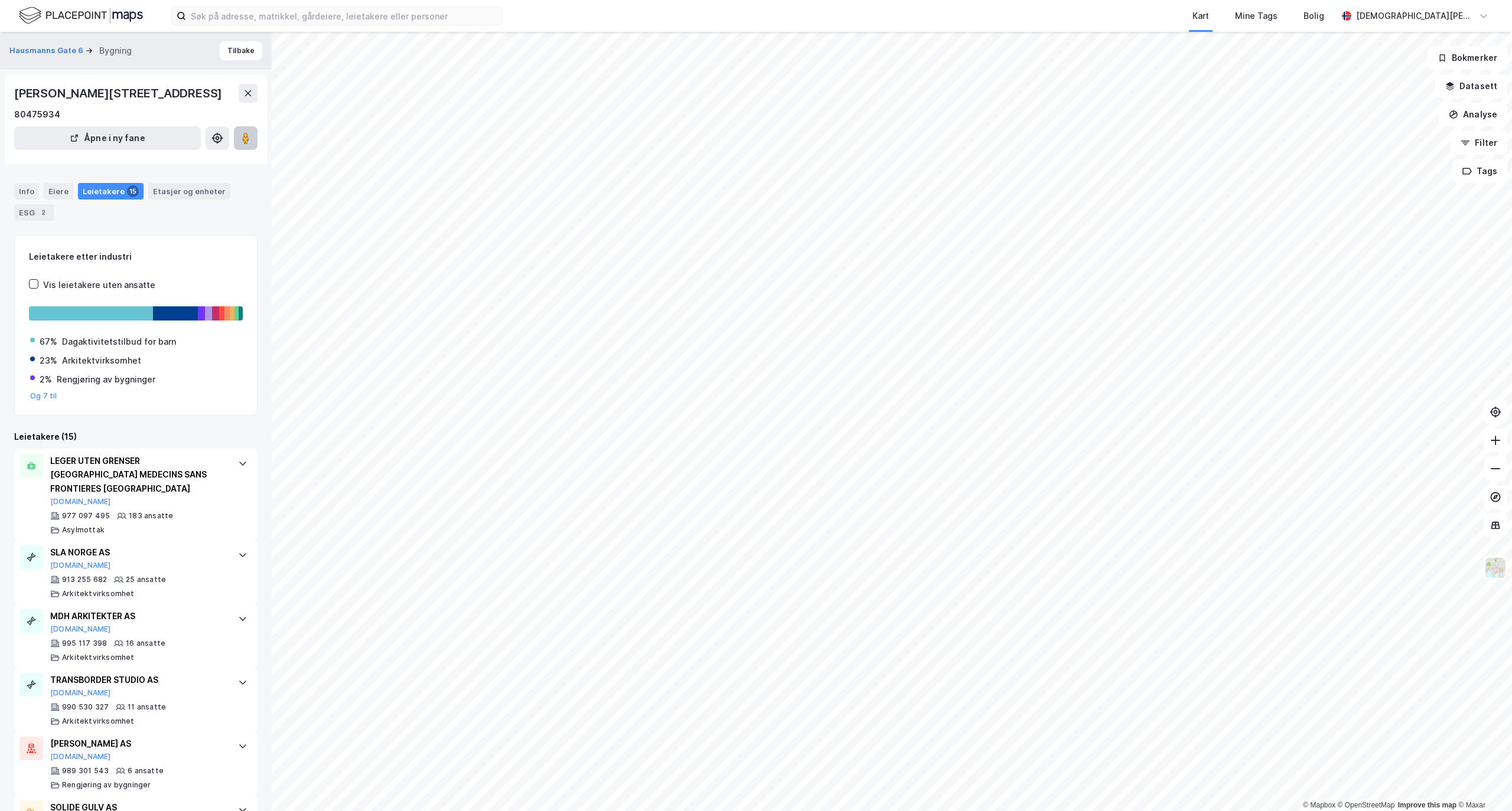
click at [246, 138] on image at bounding box center [245, 138] width 7 height 12
click at [123, 90] on div "Hausmanns gate 6, 0186, OSLO" at bounding box center [119, 93] width 210 height 19
click at [240, 133] on icon at bounding box center [246, 138] width 12 height 12
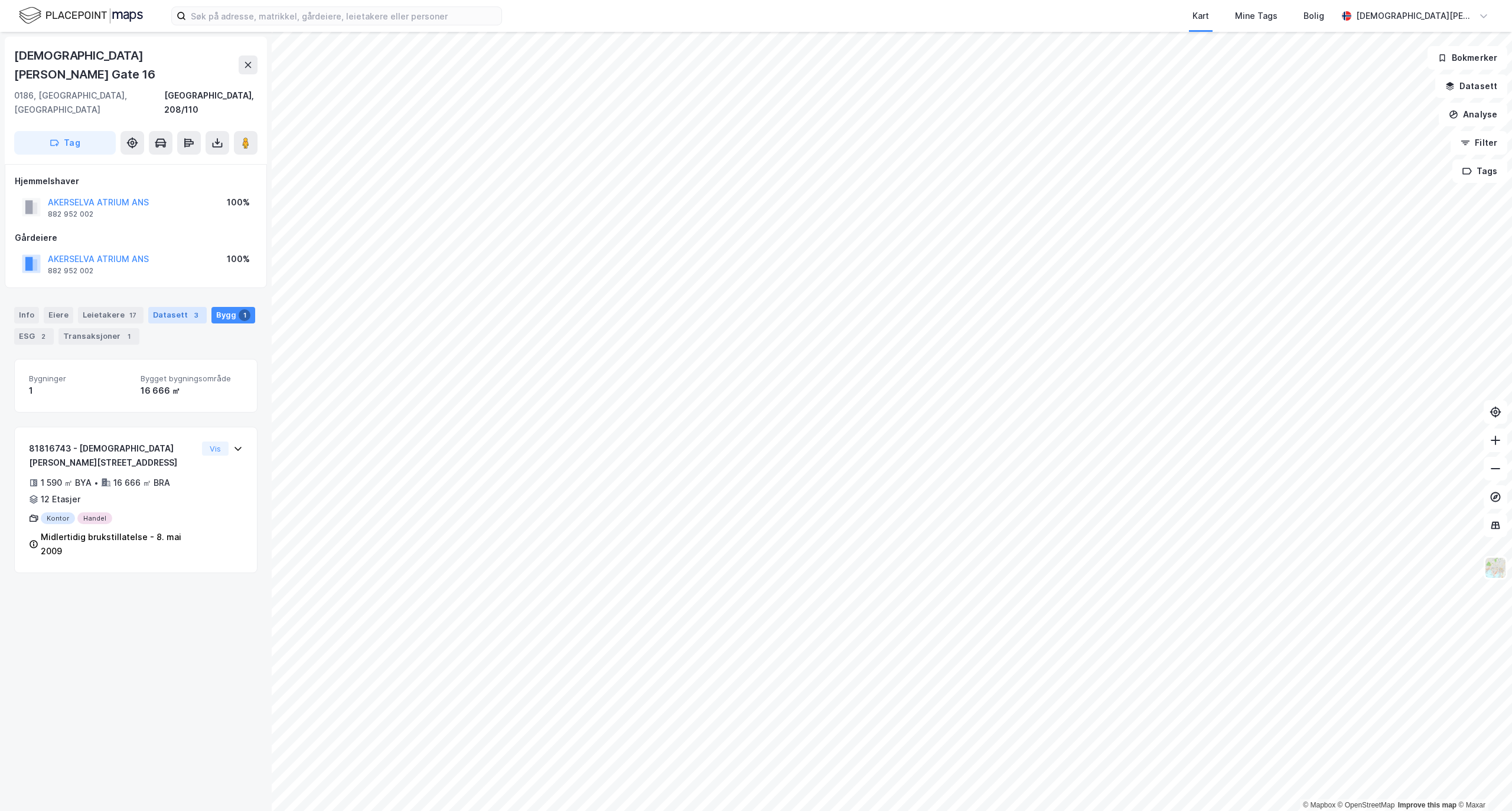
click at [165, 307] on div "Datasett 3" at bounding box center [177, 315] width 59 height 17
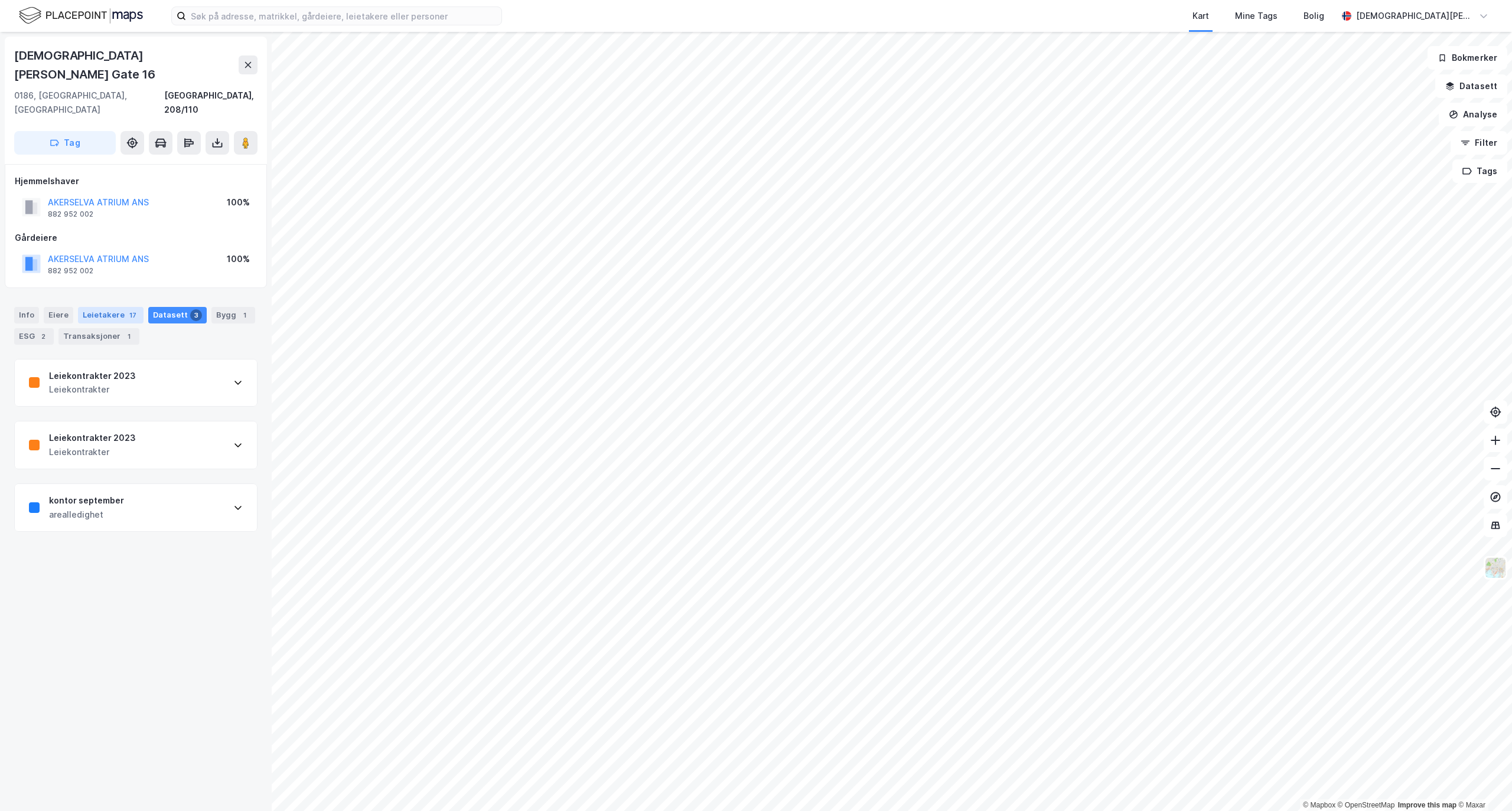
click at [114, 307] on div "Leietakere 17" at bounding box center [111, 315] width 66 height 17
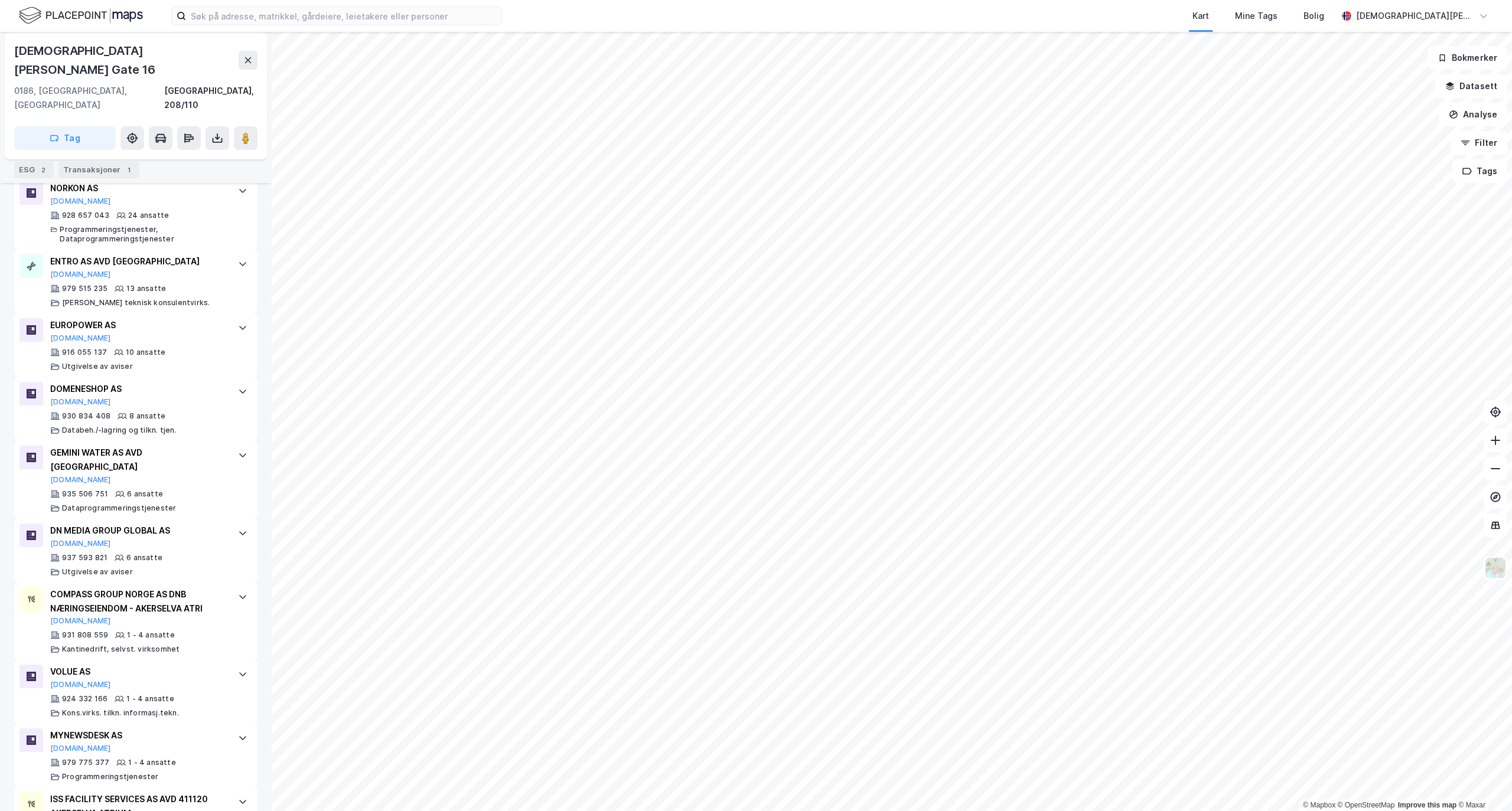
scroll to position [937, 0]
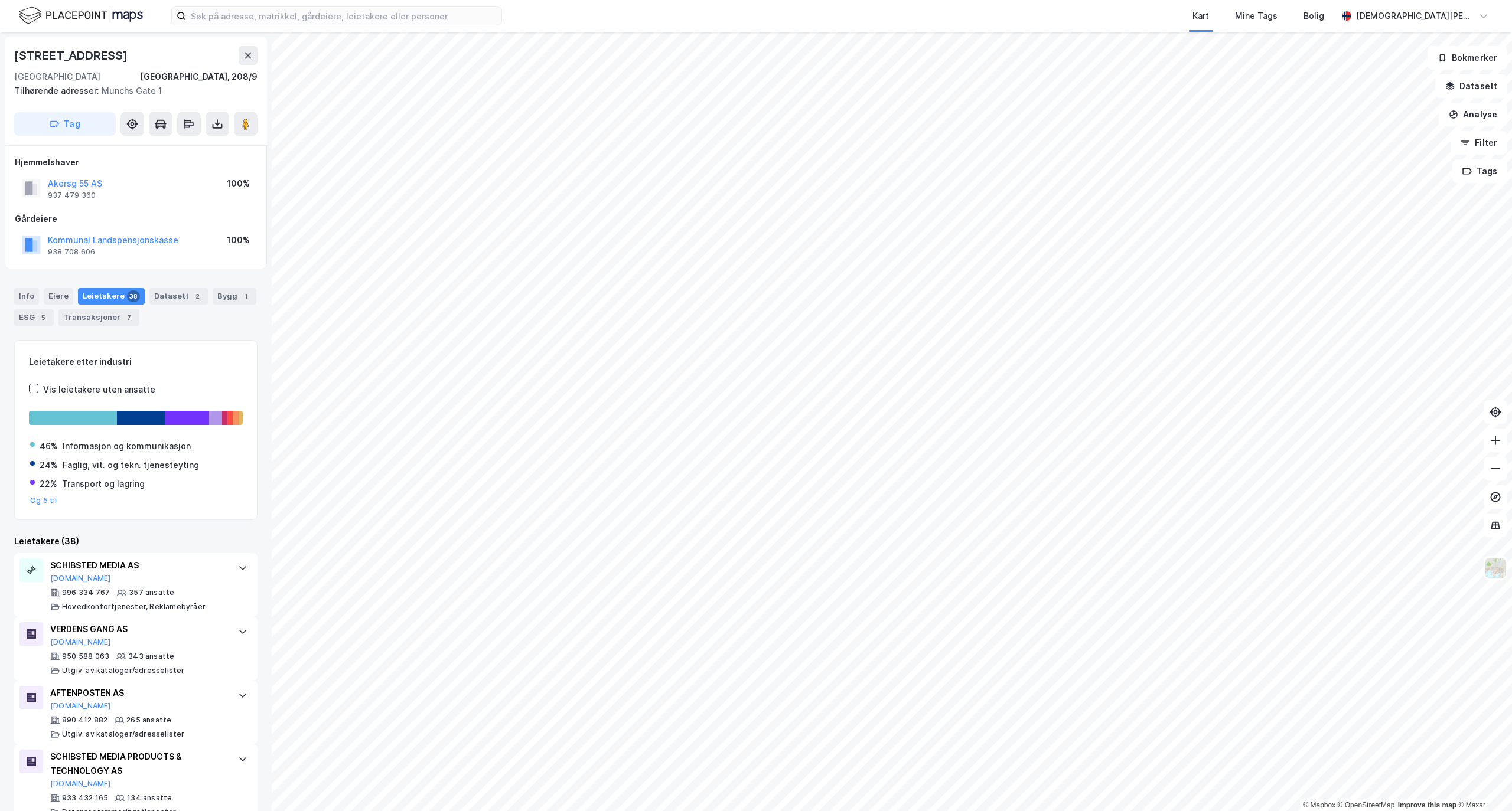
click at [817, 810] on html "Kart Mine Tags Bolig Christian Westad © Mapbox © OpenStreetMap Improve this map…" at bounding box center [756, 406] width 1512 height 811
click at [839, 810] on html "Kart Mine Tags Bolig Christian Westad © Mapbox © OpenStreetMap Improve this map…" at bounding box center [756, 406] width 1512 height 811
